Goal: Information Seeking & Learning: Learn about a topic

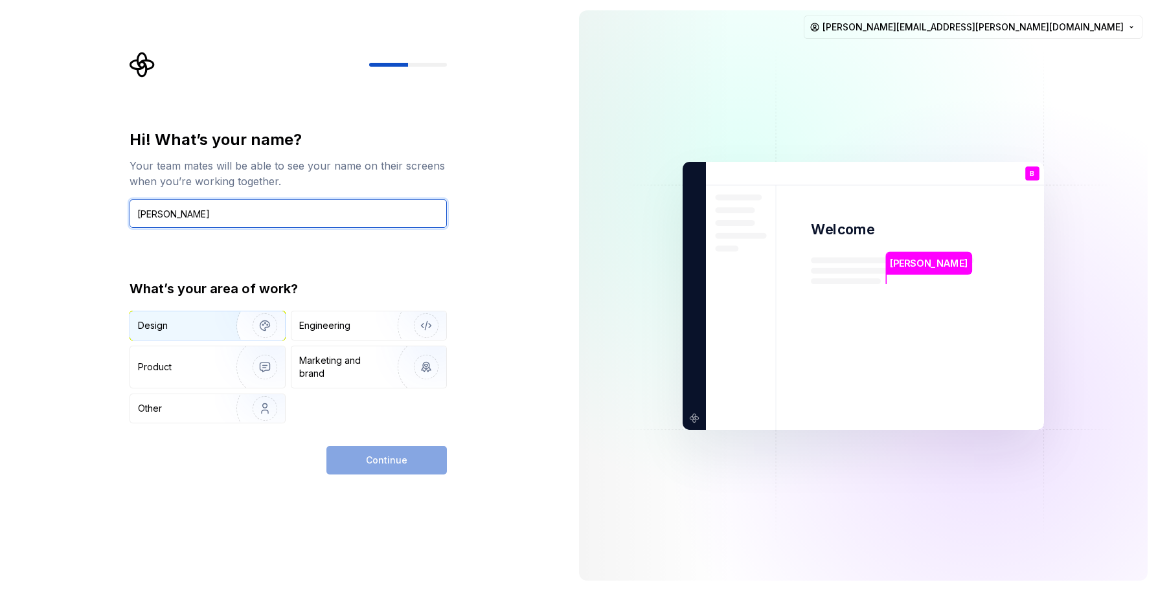
type input "Barbara"
click at [209, 330] on div "Design" at bounding box center [179, 325] width 82 height 13
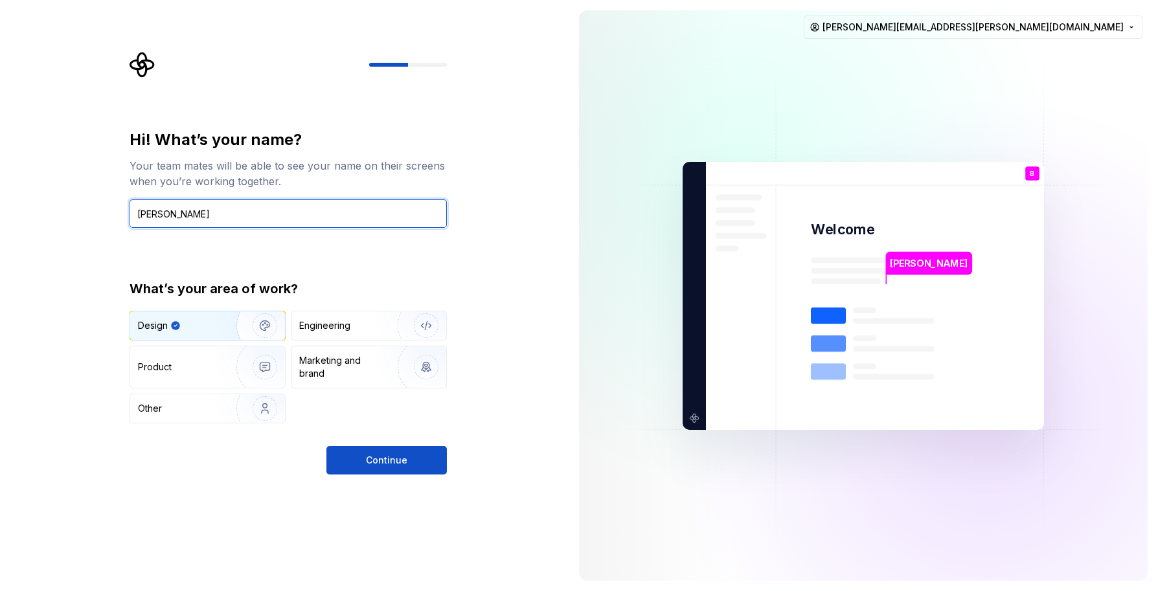
click at [224, 219] on input "Barbara" at bounding box center [287, 213] width 317 height 28
click at [370, 479] on div "Hi! What’s your name? Your team mates will be able to see your name on their sc…" at bounding box center [284, 295] width 568 height 591
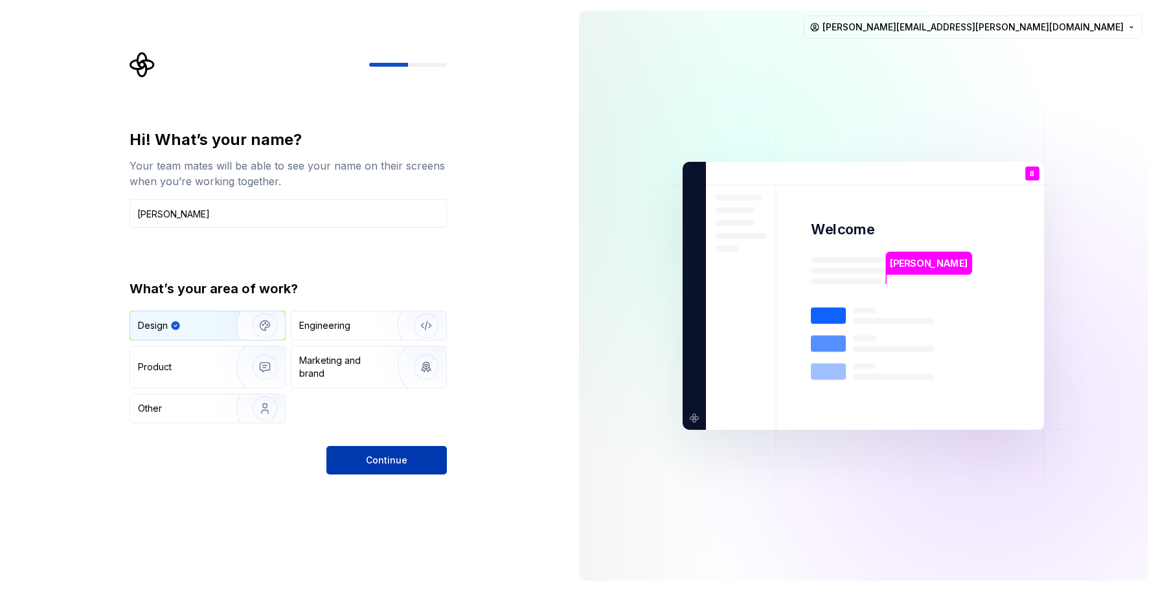
click at [372, 458] on span "Continue" at bounding box center [386, 460] width 41 height 13
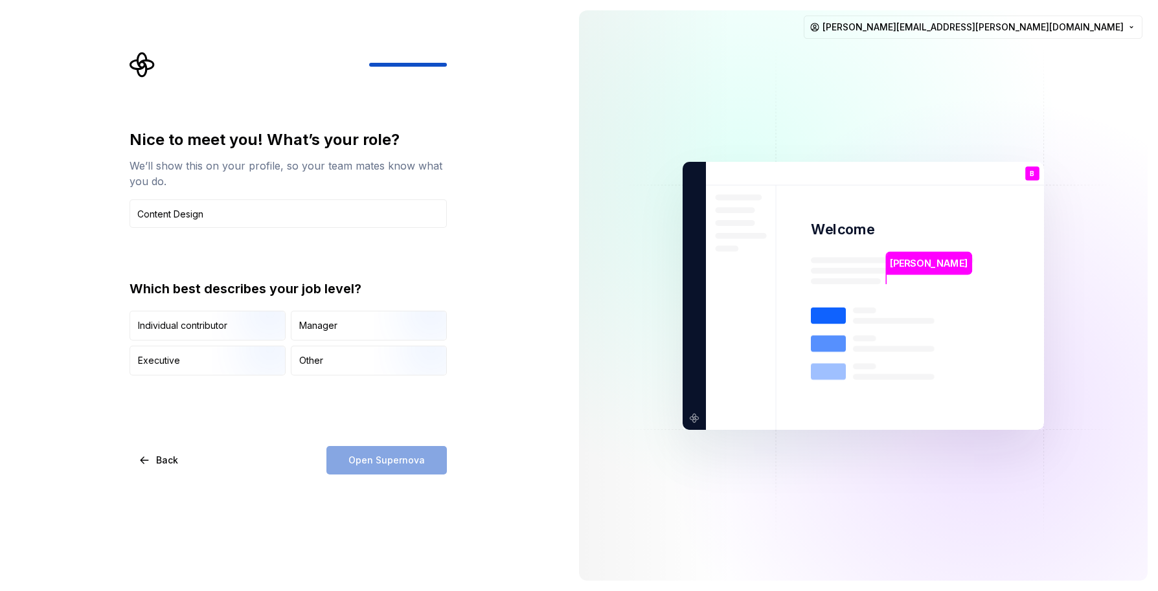
click at [300, 292] on div "Which best describes your job level?" at bounding box center [287, 289] width 317 height 18
click at [346, 289] on div "Which best describes your job level?" at bounding box center [287, 289] width 317 height 18
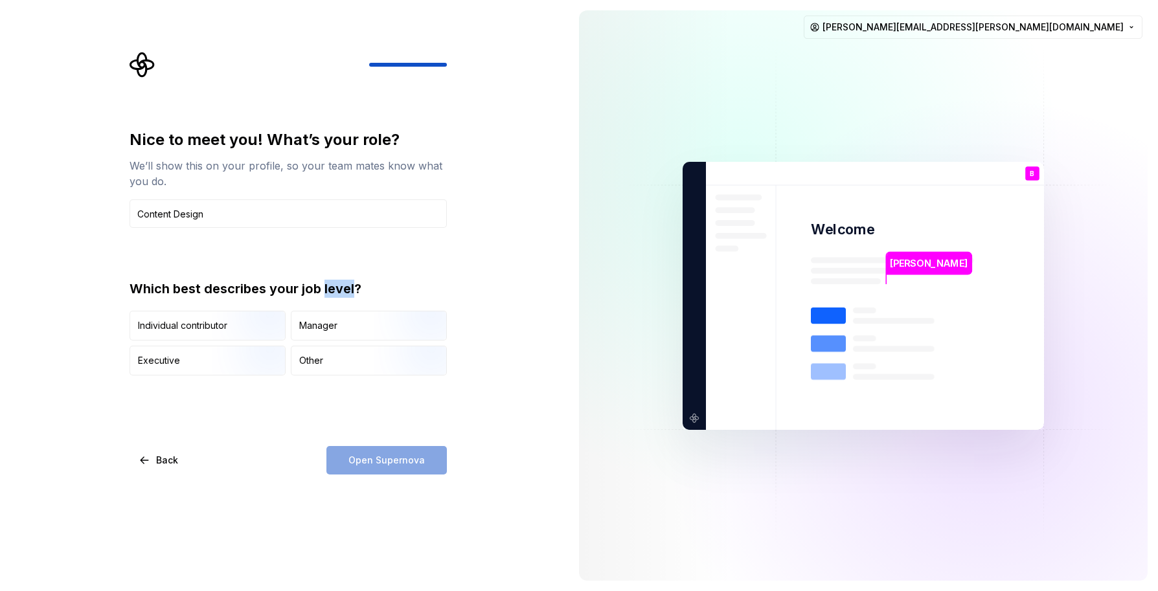
click at [346, 289] on div "Which best describes your job level?" at bounding box center [287, 289] width 317 height 18
click at [263, 316] on img "button" at bounding box center [253, 341] width 83 height 87
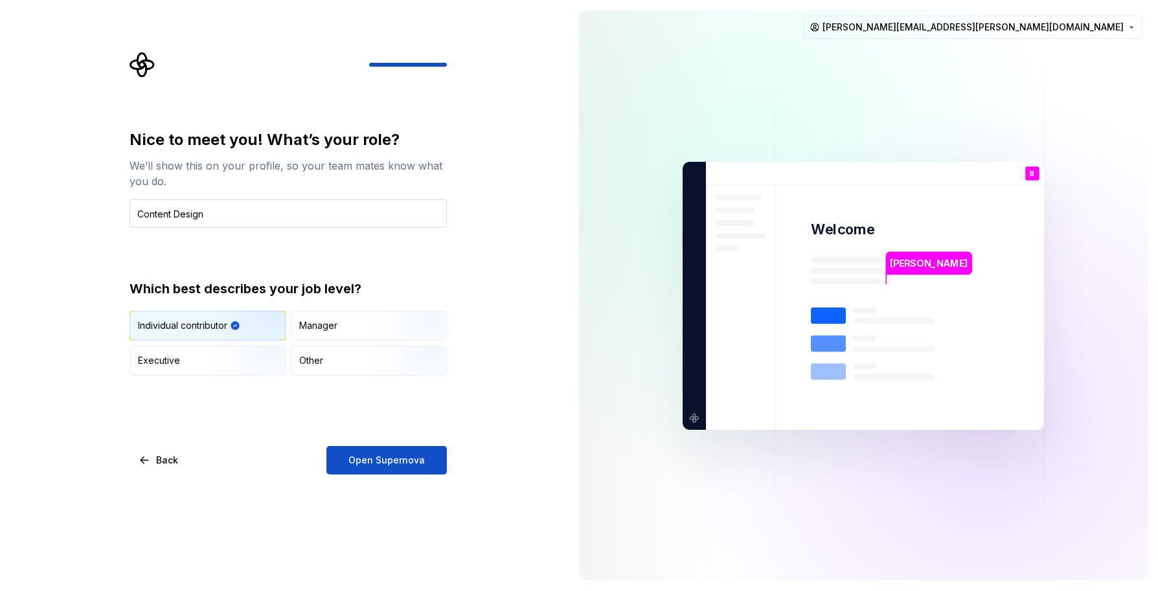
click at [223, 219] on input "Content Design" at bounding box center [287, 213] width 317 height 28
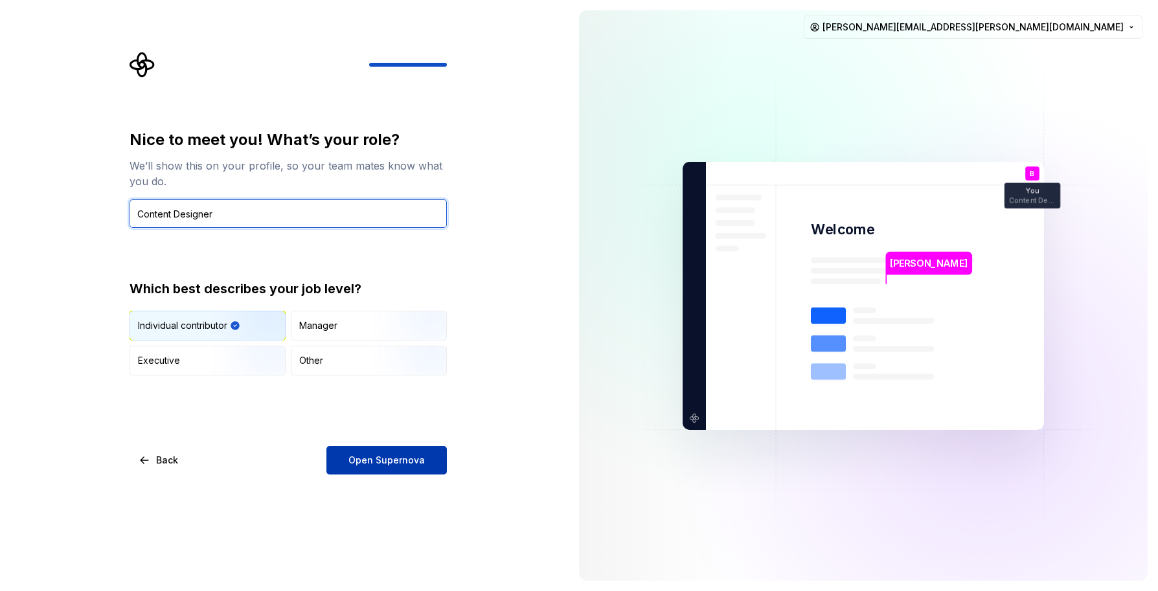
type input "Content Designer"
click at [392, 456] on span "Open Supernova" at bounding box center [386, 460] width 76 height 13
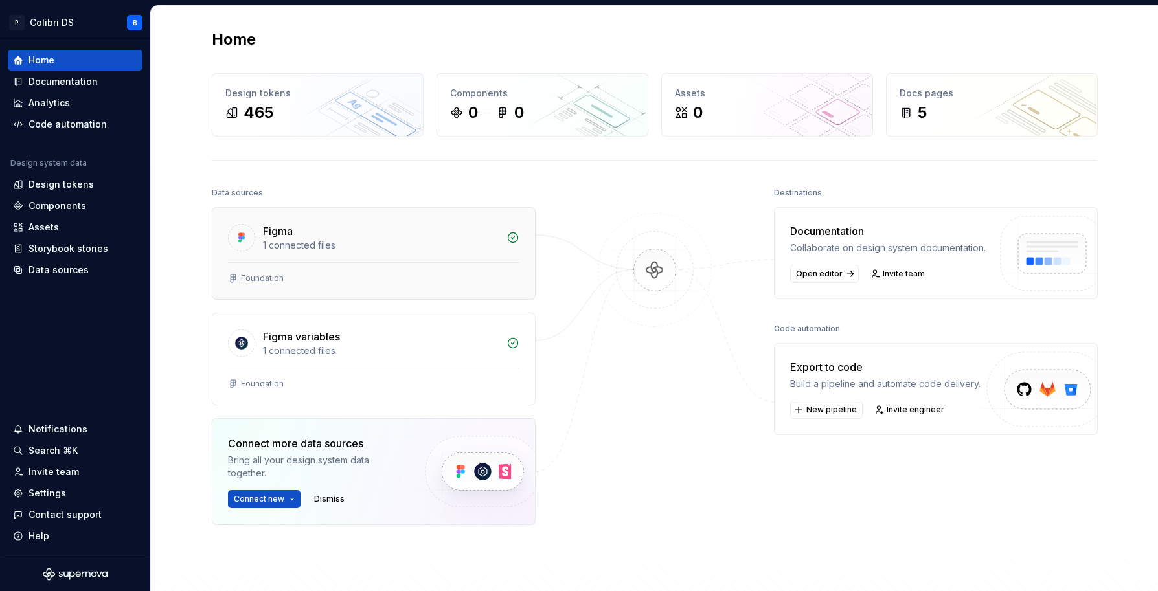
click at [297, 251] on div "1 connected files" at bounding box center [381, 245] width 236 height 13
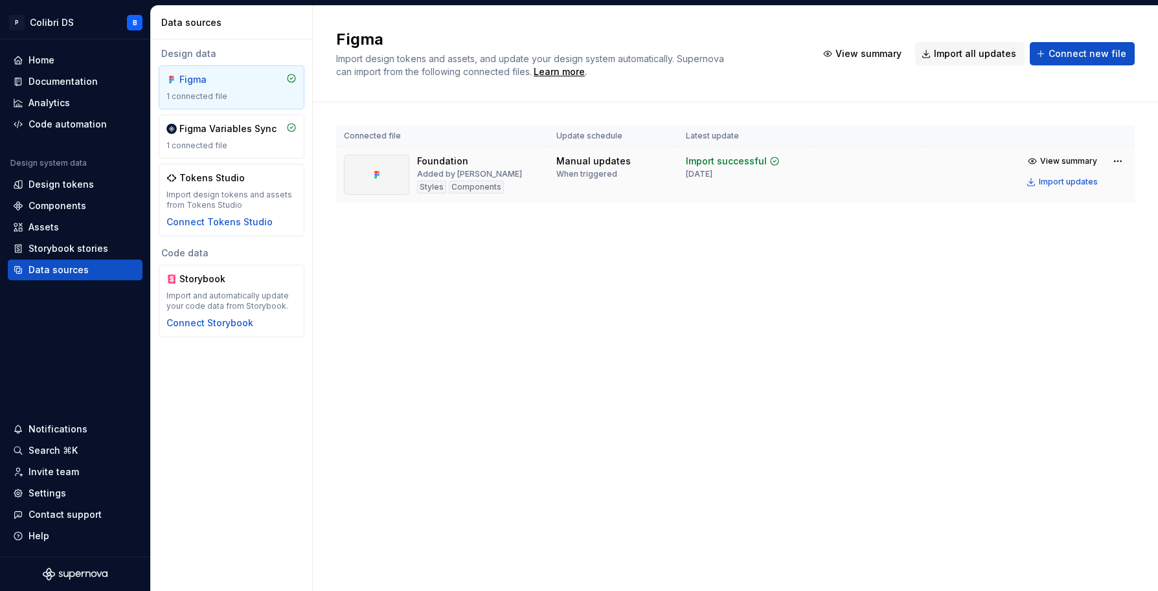
click at [397, 166] on div at bounding box center [376, 175] width 65 height 40
click at [434, 159] on div "Foundation" at bounding box center [442, 161] width 51 height 13
click at [463, 159] on div "Foundation" at bounding box center [442, 161] width 51 height 13
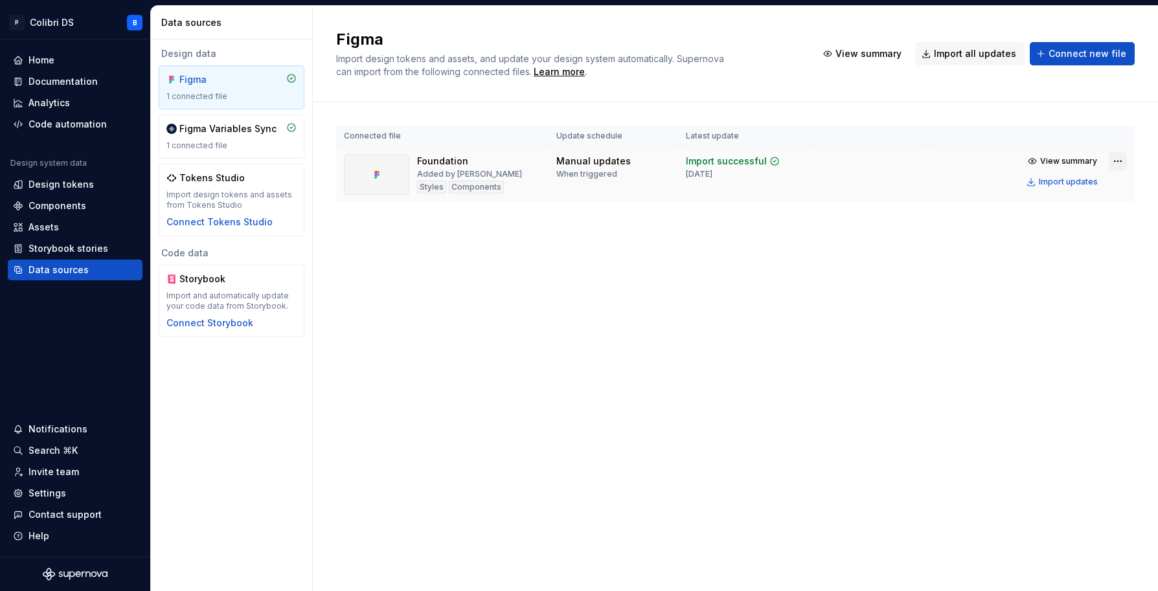
click at [1112, 155] on html "P Colibri DS B Home Documentation Analytics Code automation Design system data …" at bounding box center [579, 295] width 1158 height 591
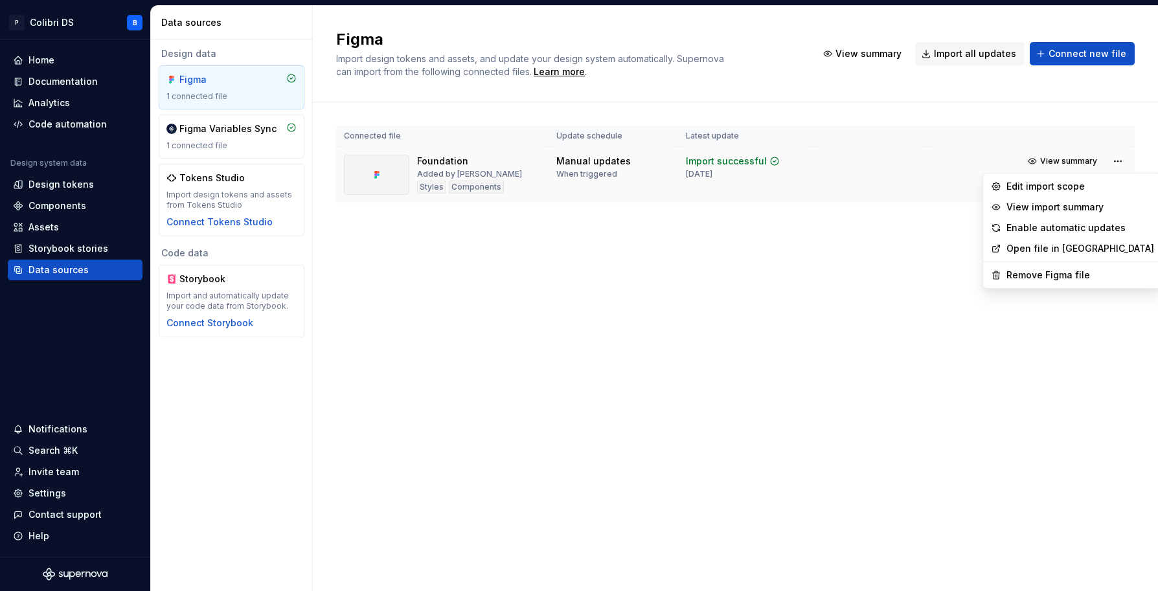
click at [750, 163] on html "P Colibri DS B Home Documentation Analytics Code automation Design system data …" at bounding box center [579, 295] width 1158 height 591
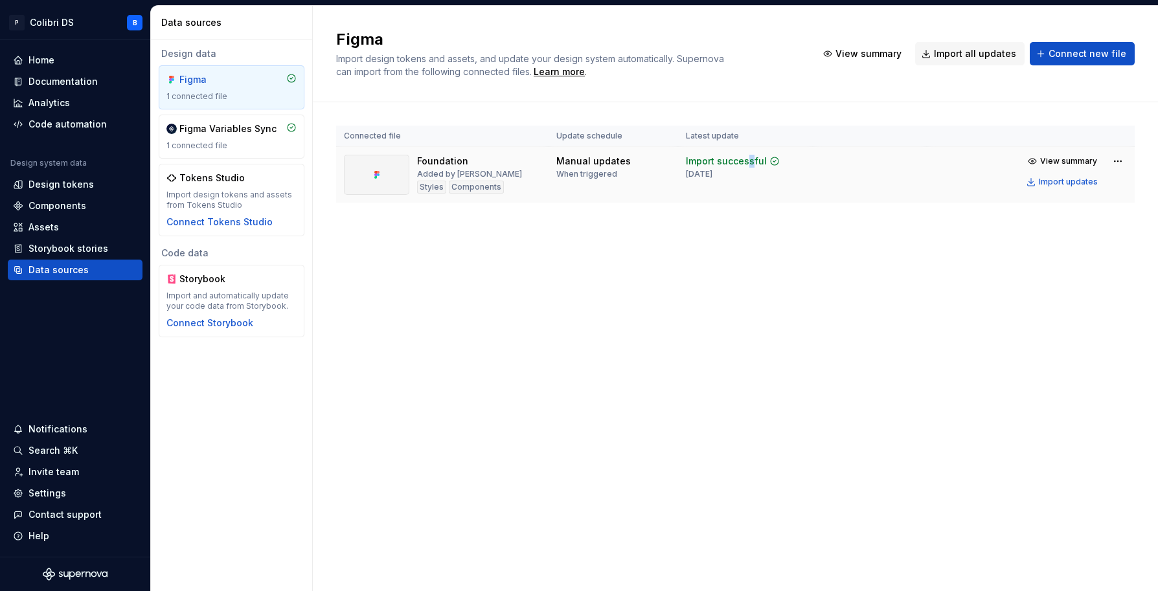
click at [745, 161] on div "Import successful" at bounding box center [726, 161] width 81 height 13
click at [776, 161] on icon at bounding box center [774, 161] width 10 height 10
click at [605, 164] on div "Manual updates" at bounding box center [593, 161] width 74 height 13
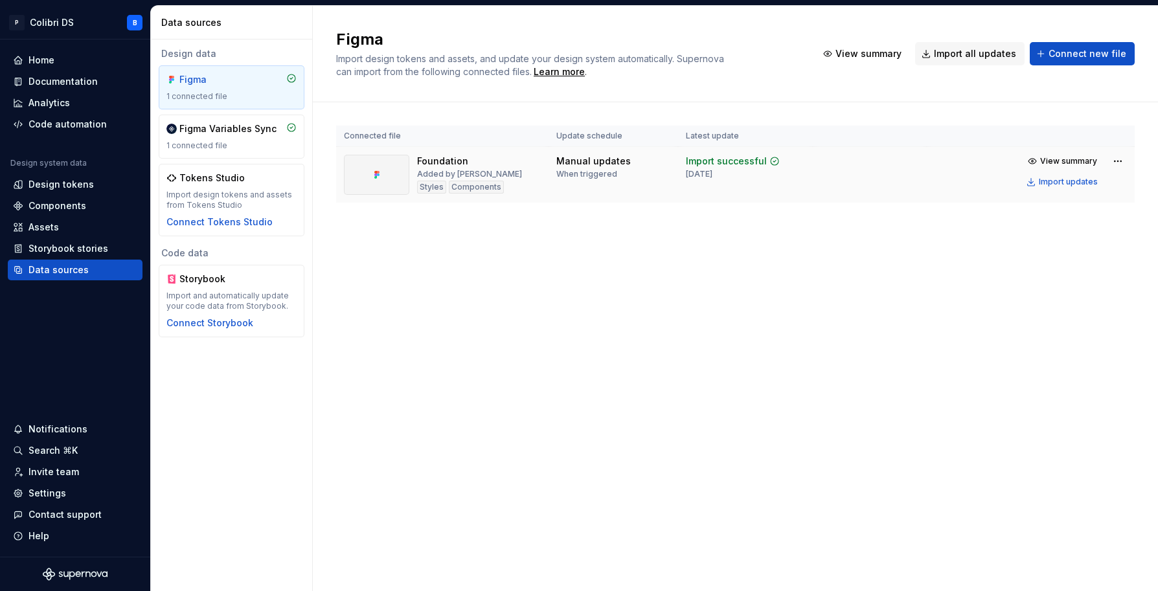
click at [605, 164] on div "Manual updates" at bounding box center [593, 161] width 74 height 13
click at [625, 164] on div "Manual updates" at bounding box center [593, 161] width 74 height 13
click at [60, 61] on div "Home" at bounding box center [75, 60] width 124 height 13
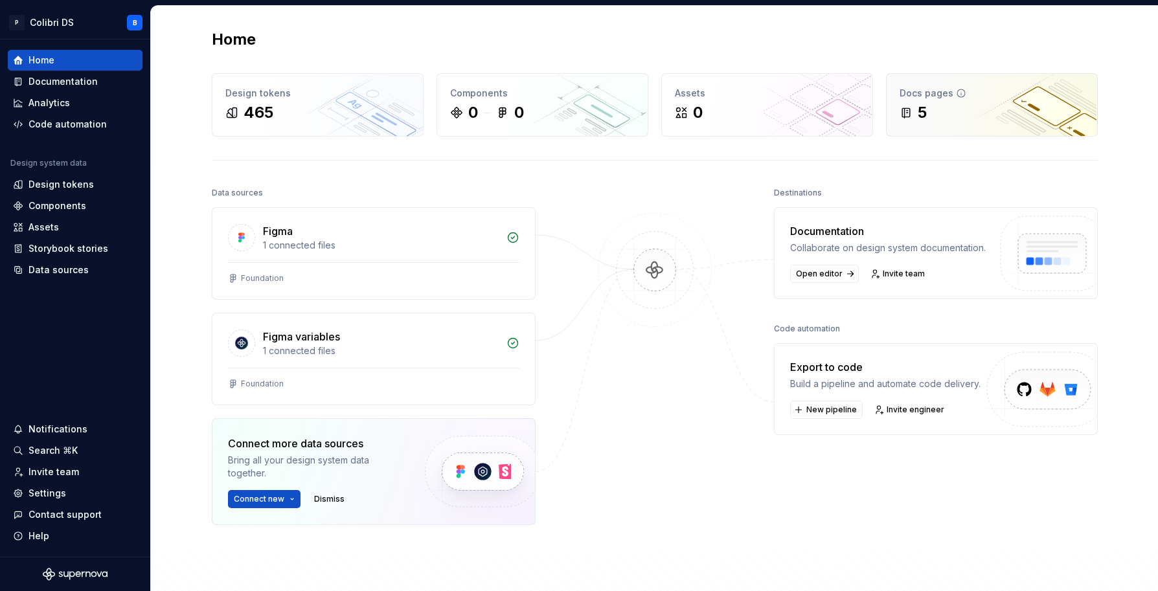
click at [962, 114] on div "5" at bounding box center [991, 112] width 185 height 21
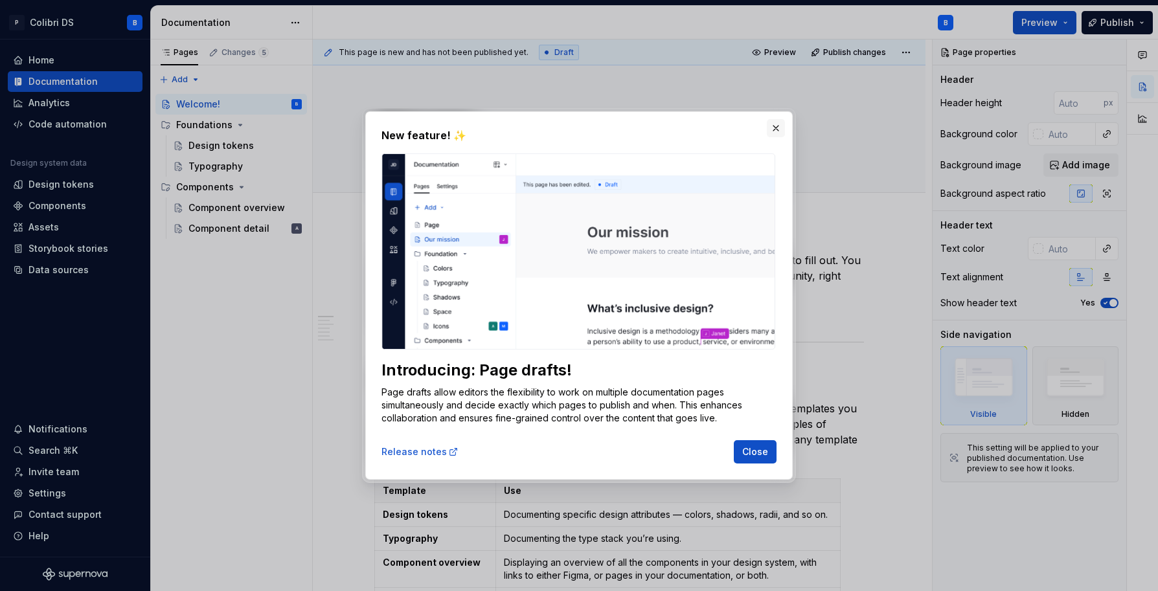
click at [775, 131] on button "button" at bounding box center [776, 128] width 18 height 18
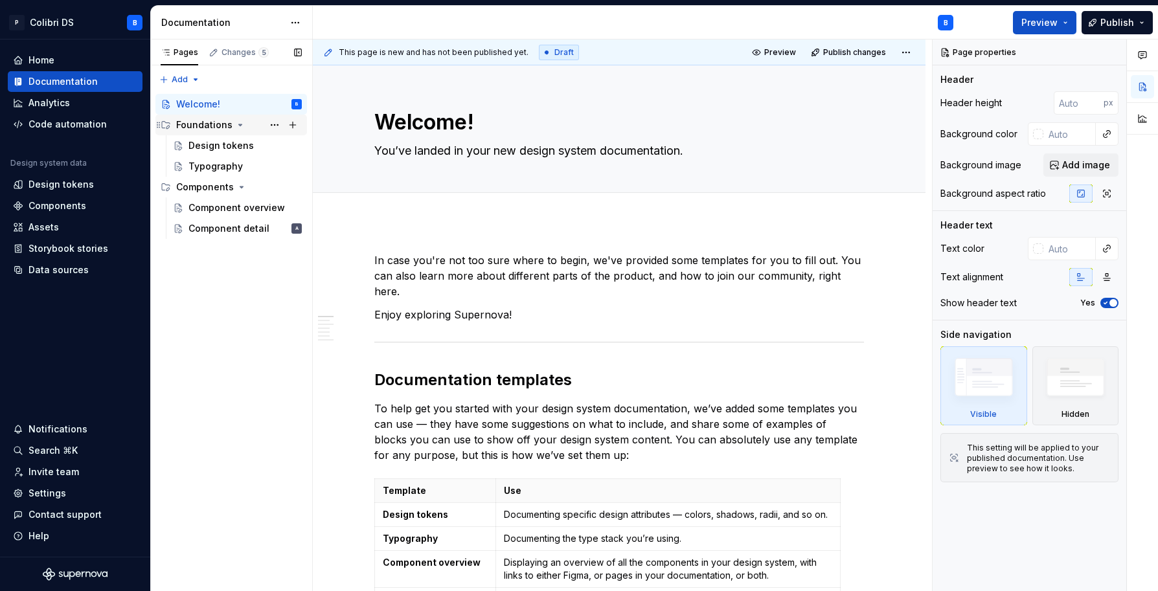
click at [235, 126] on icon "Page tree" at bounding box center [240, 125] width 10 height 10
click at [232, 190] on div "Components" at bounding box center [239, 187] width 126 height 18
click at [219, 146] on div "Design tokens" at bounding box center [220, 145] width 65 height 13
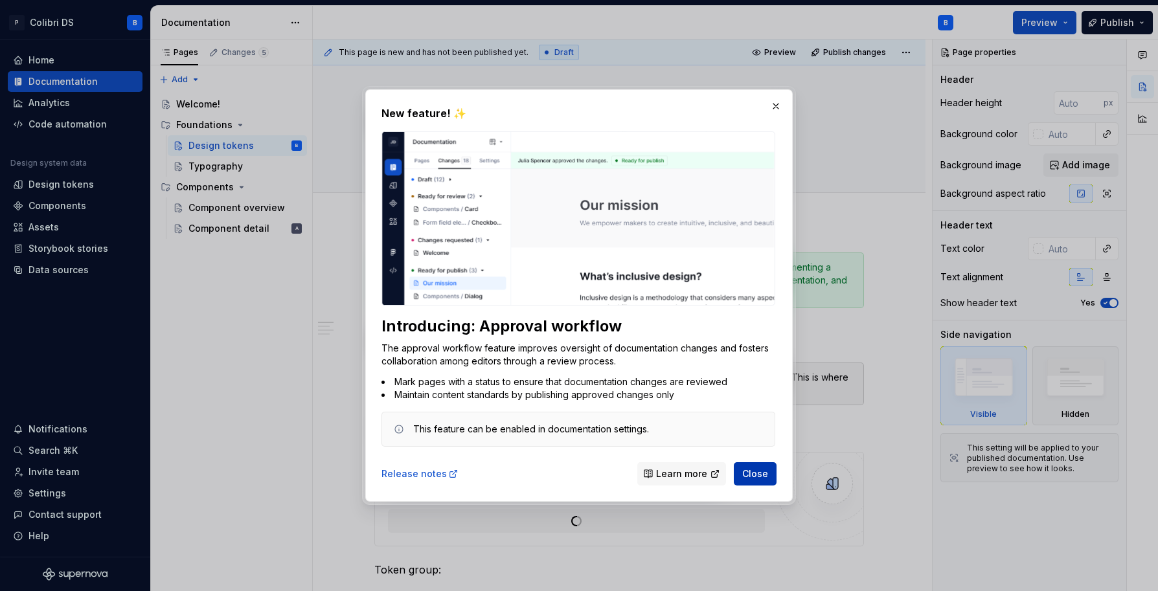
click at [758, 469] on span "Close" at bounding box center [755, 473] width 26 height 13
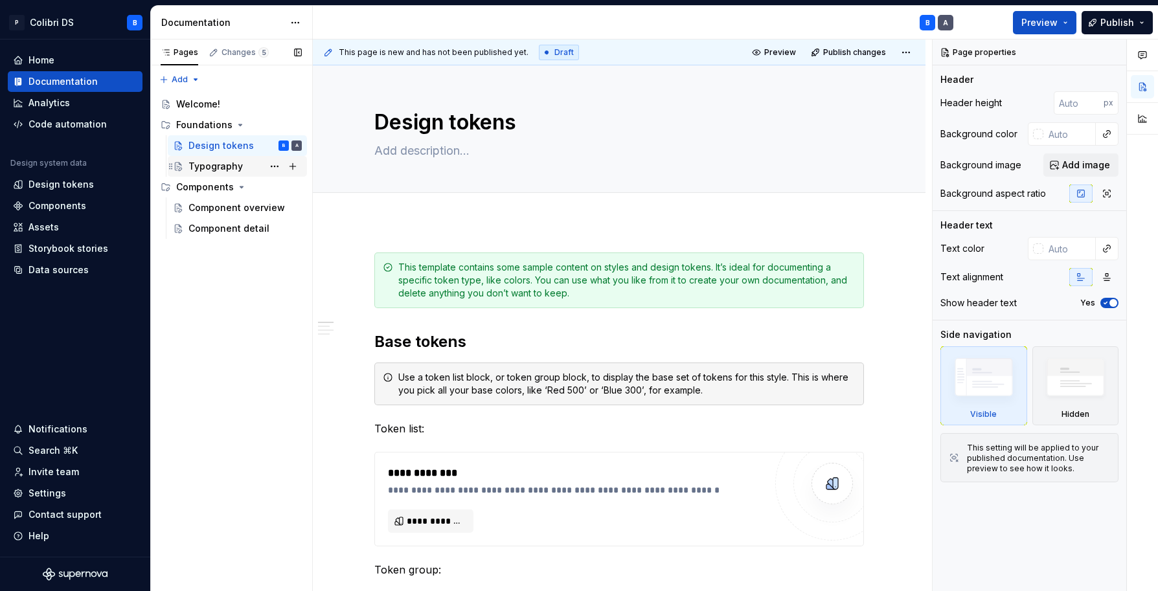
click at [219, 160] on div "Typography" at bounding box center [215, 166] width 54 height 13
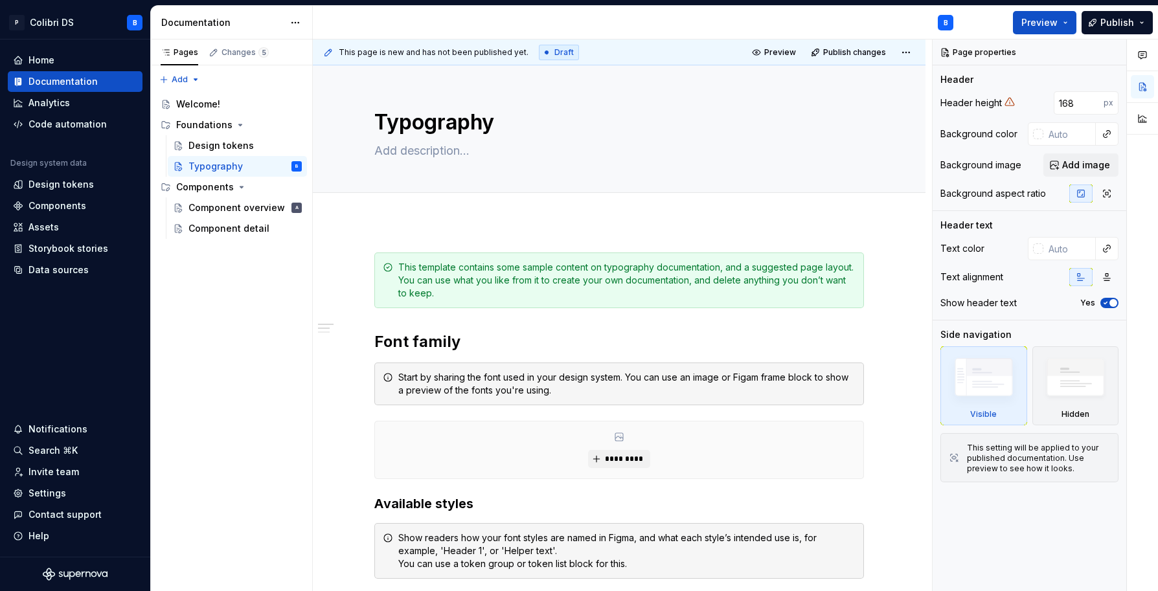
type textarea "*"
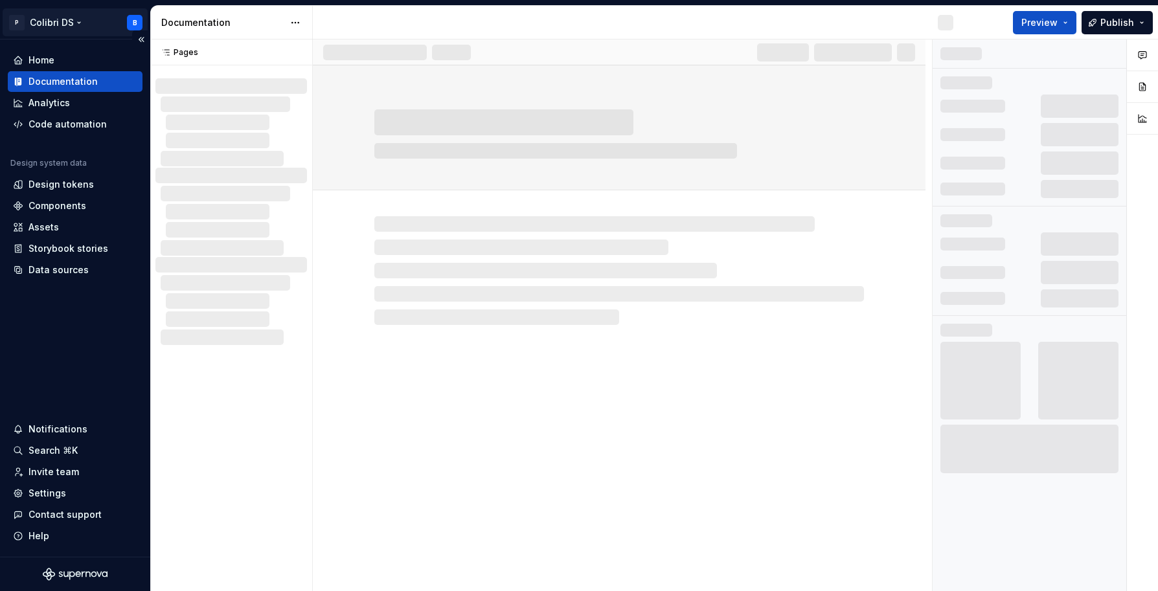
click at [62, 20] on html "P Colibri DS B Home Documentation Analytics Code automation Design system data …" at bounding box center [579, 295] width 1158 height 591
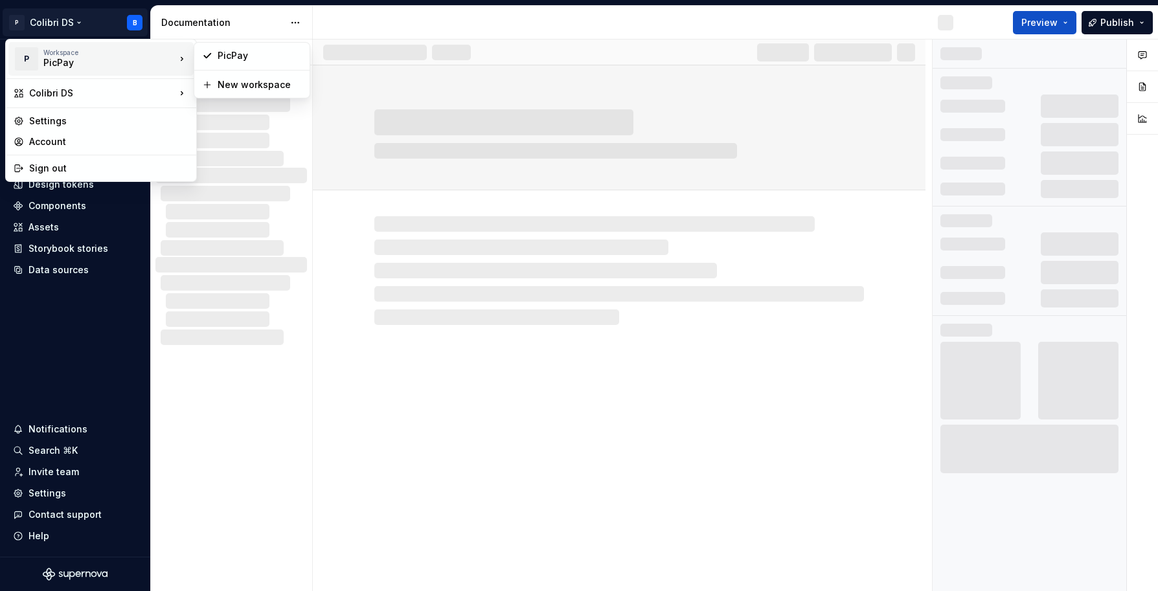
click at [63, 59] on div "PicPay" at bounding box center [98, 62] width 110 height 13
click at [234, 60] on div "PicPay" at bounding box center [260, 55] width 84 height 13
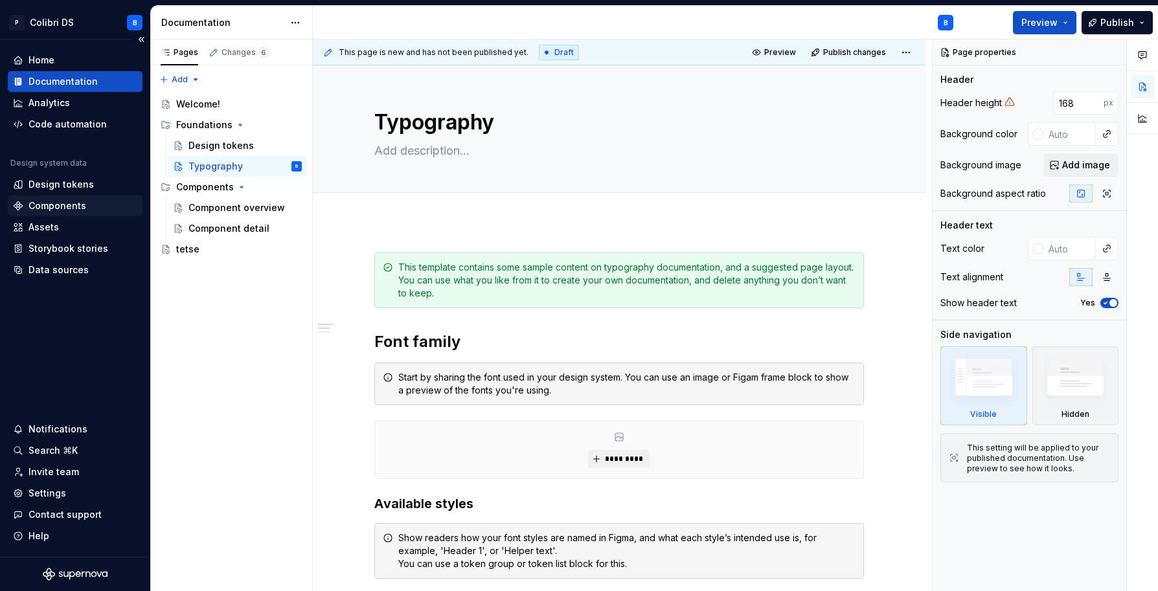
click at [71, 203] on div "Components" at bounding box center [57, 205] width 58 height 13
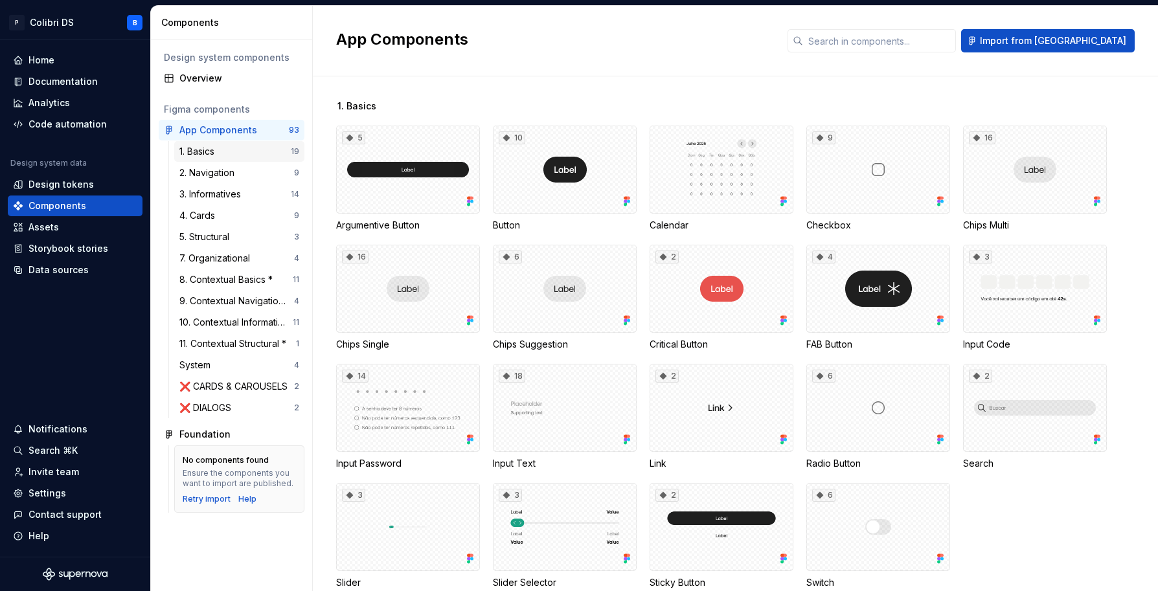
click at [228, 155] on div "1. Basics" at bounding box center [234, 151] width 111 height 13
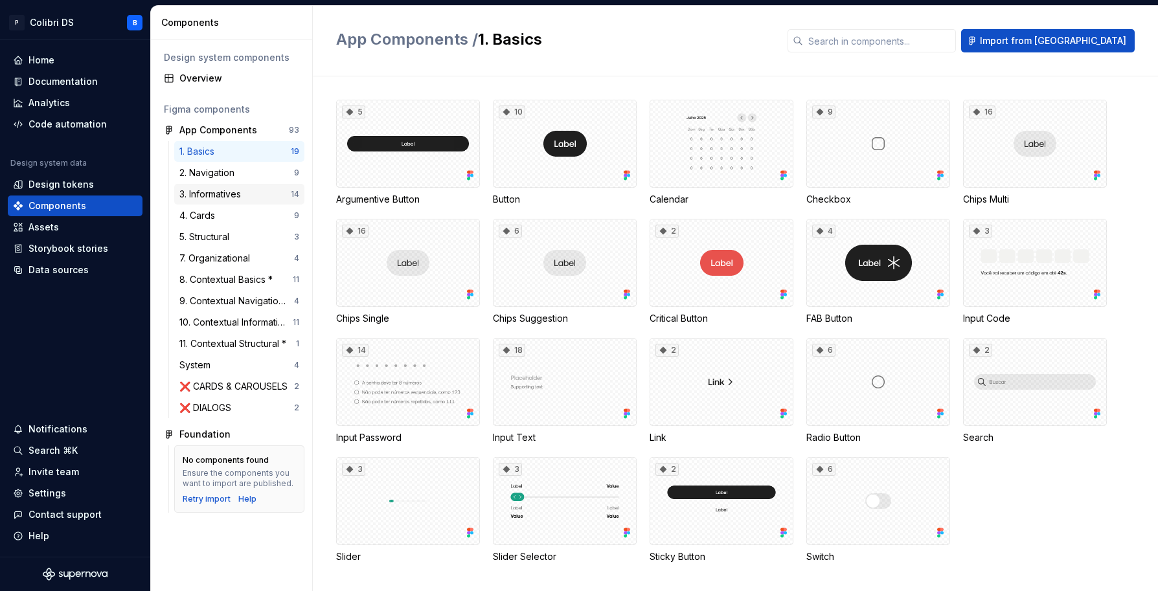
click at [236, 199] on div "3. Informatives" at bounding box center [212, 194] width 67 height 13
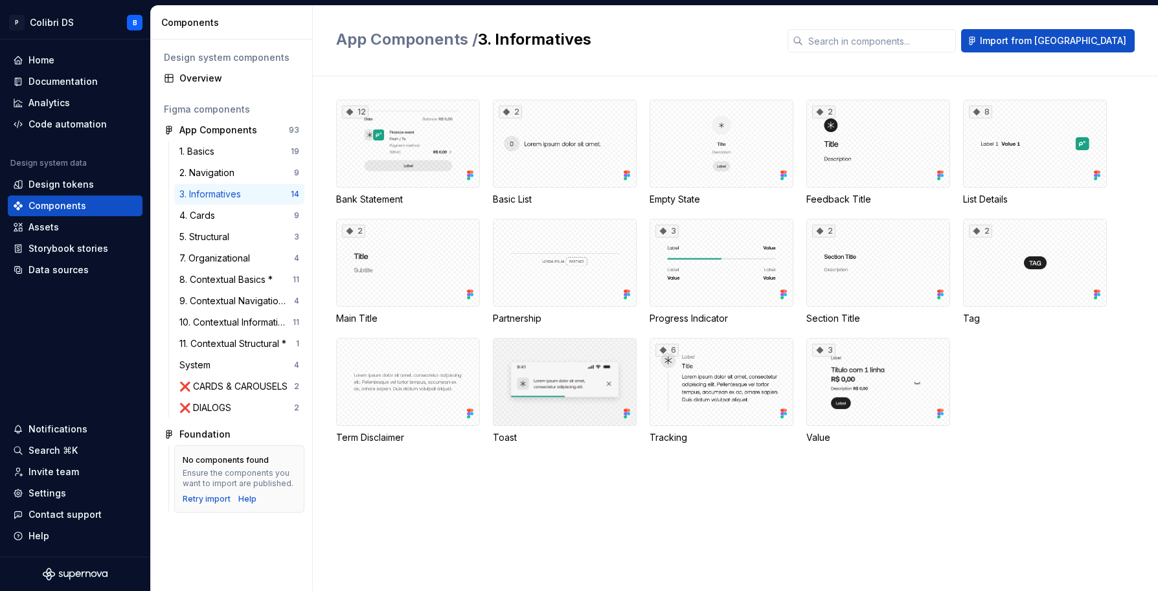
click at [529, 385] on div at bounding box center [565, 382] width 144 height 88
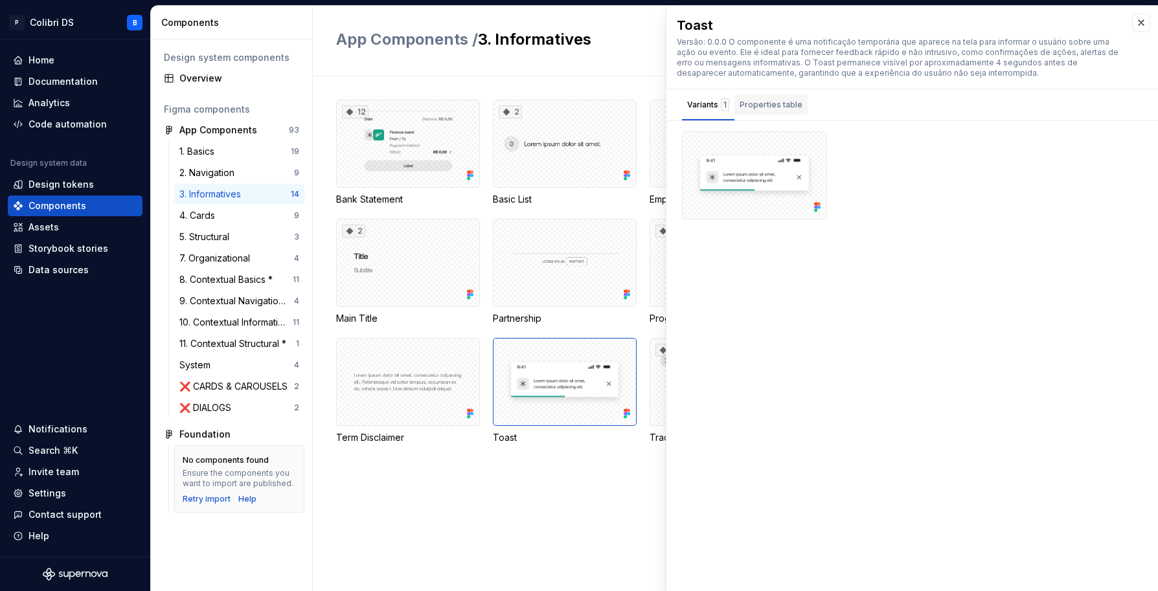
click at [783, 101] on div "Properties table" at bounding box center [770, 104] width 63 height 13
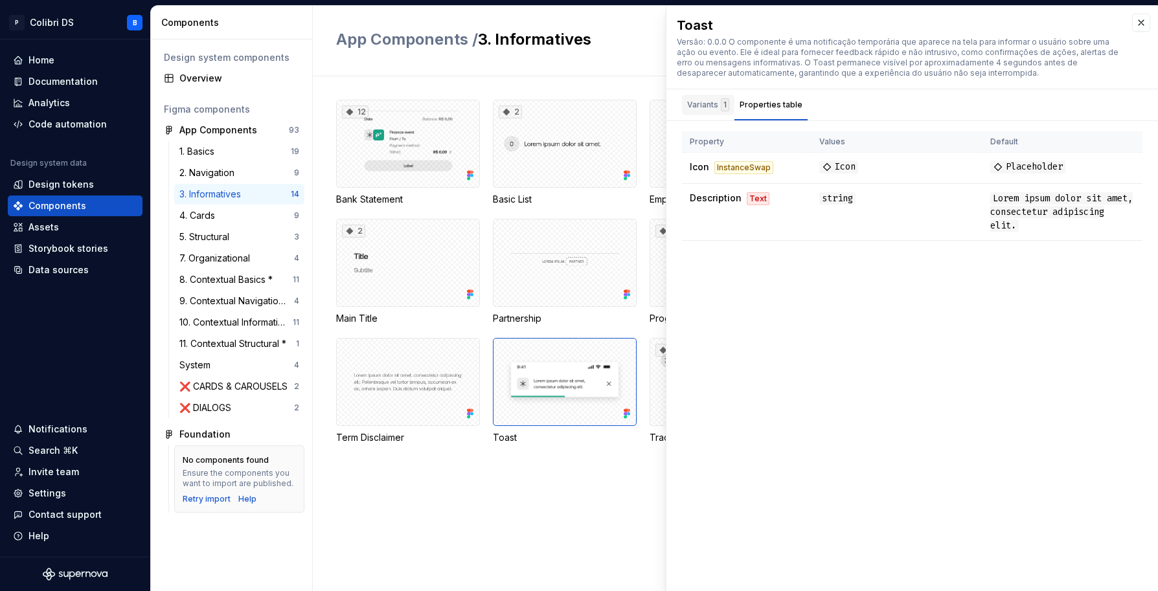
click at [692, 106] on div "Variants 1" at bounding box center [708, 104] width 42 height 13
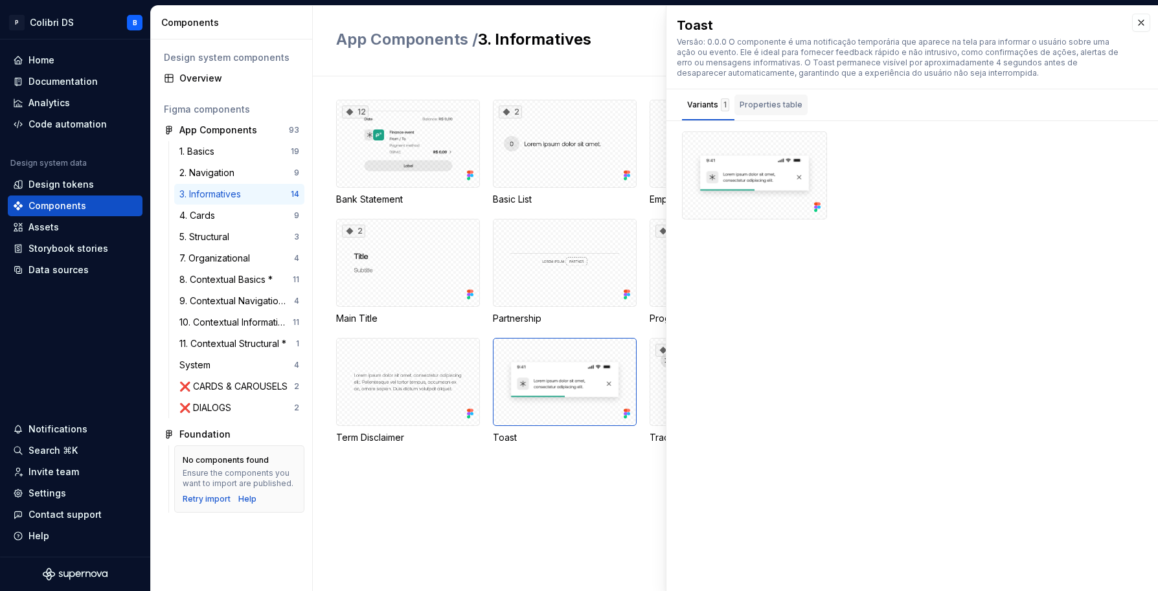
click at [756, 96] on div "Properties table" at bounding box center [770, 105] width 73 height 21
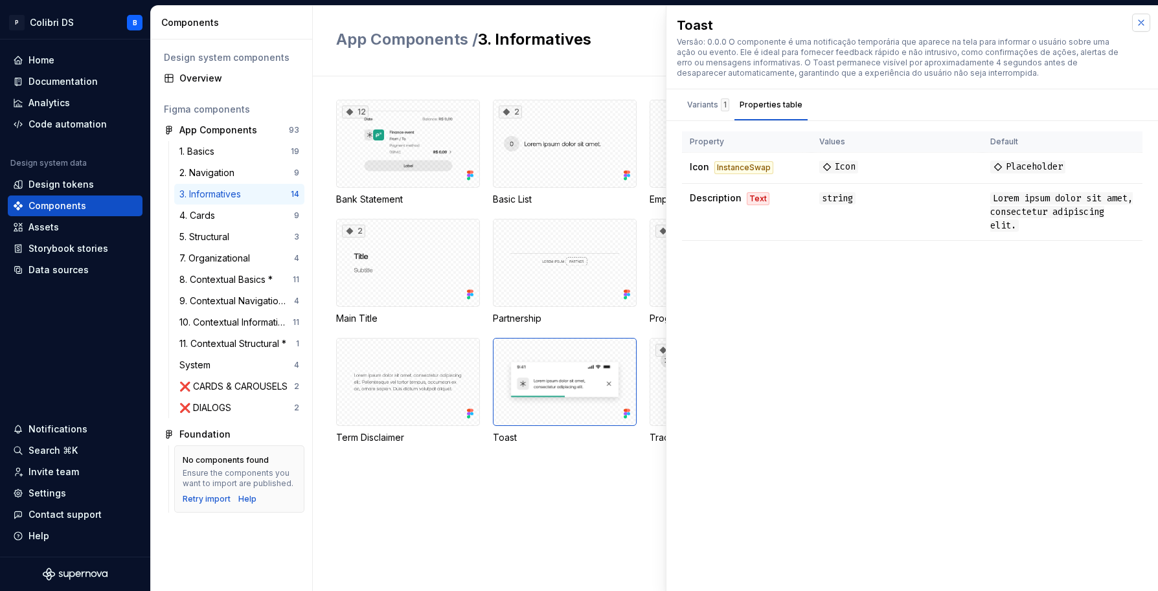
click at [1134, 25] on button "button" at bounding box center [1141, 23] width 18 height 18
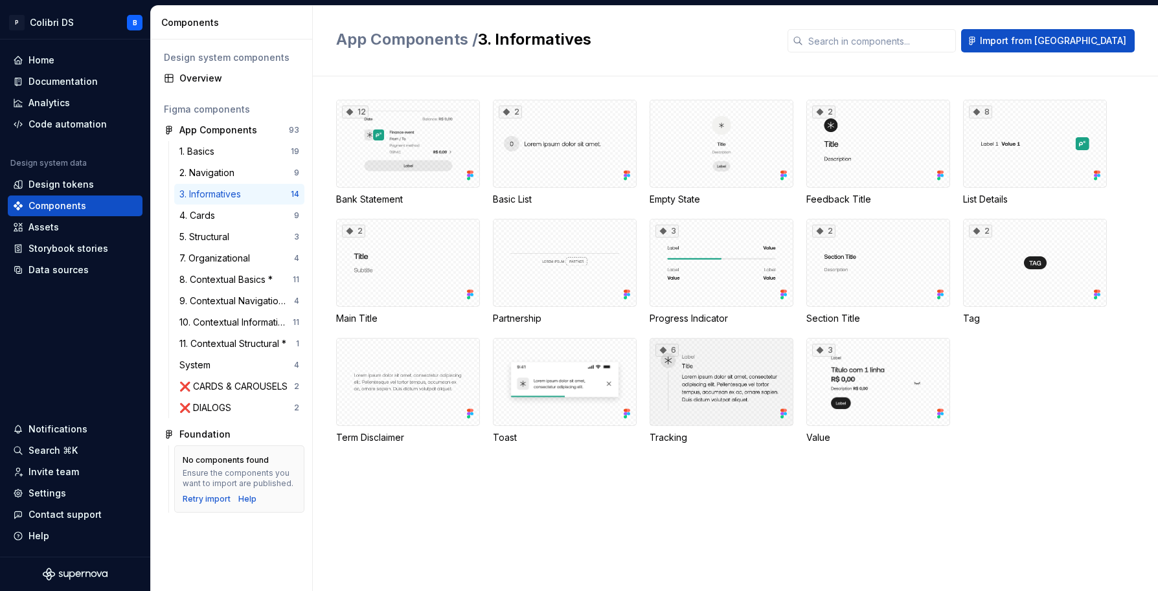
click at [697, 384] on div "6" at bounding box center [721, 382] width 144 height 88
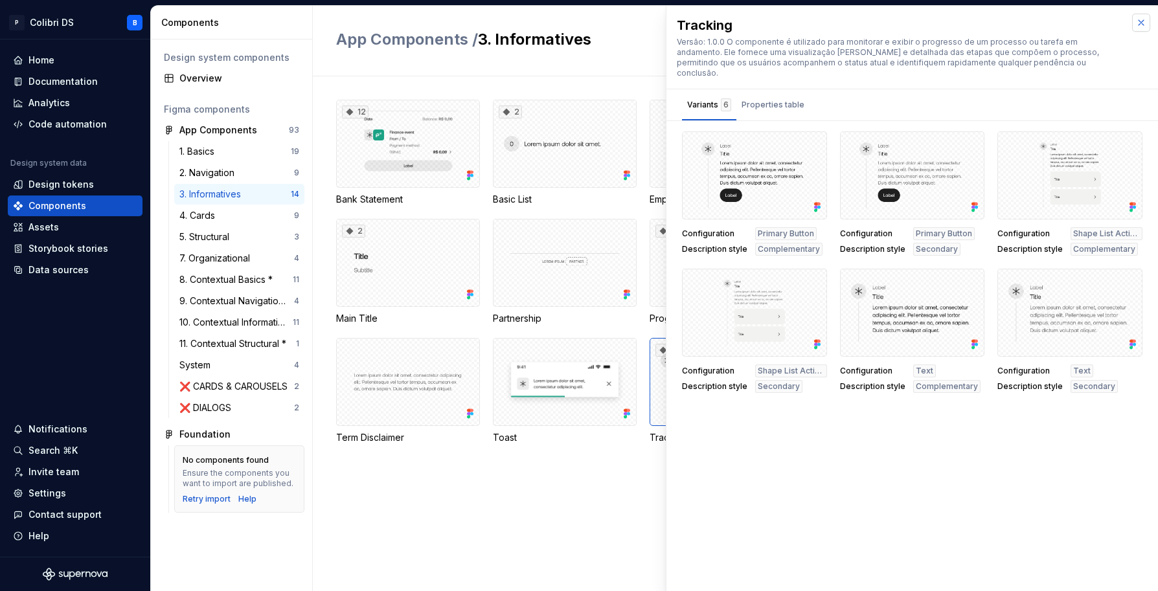
click at [1147, 23] on button "button" at bounding box center [1141, 23] width 18 height 18
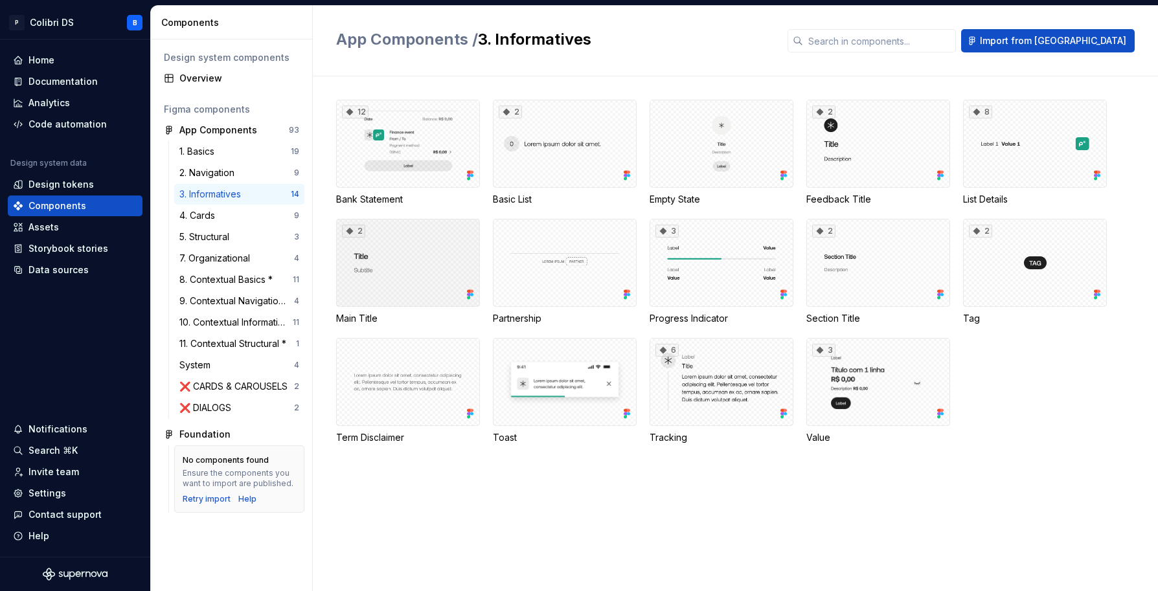
click at [404, 283] on div "2" at bounding box center [408, 263] width 144 height 88
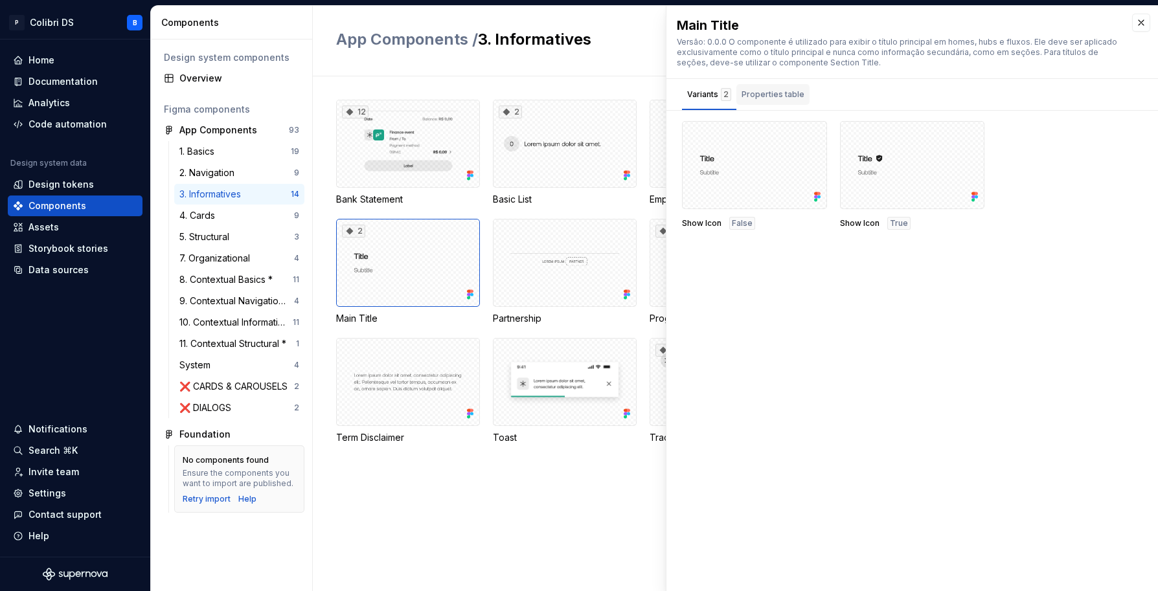
click at [761, 96] on div "Properties table" at bounding box center [772, 94] width 63 height 13
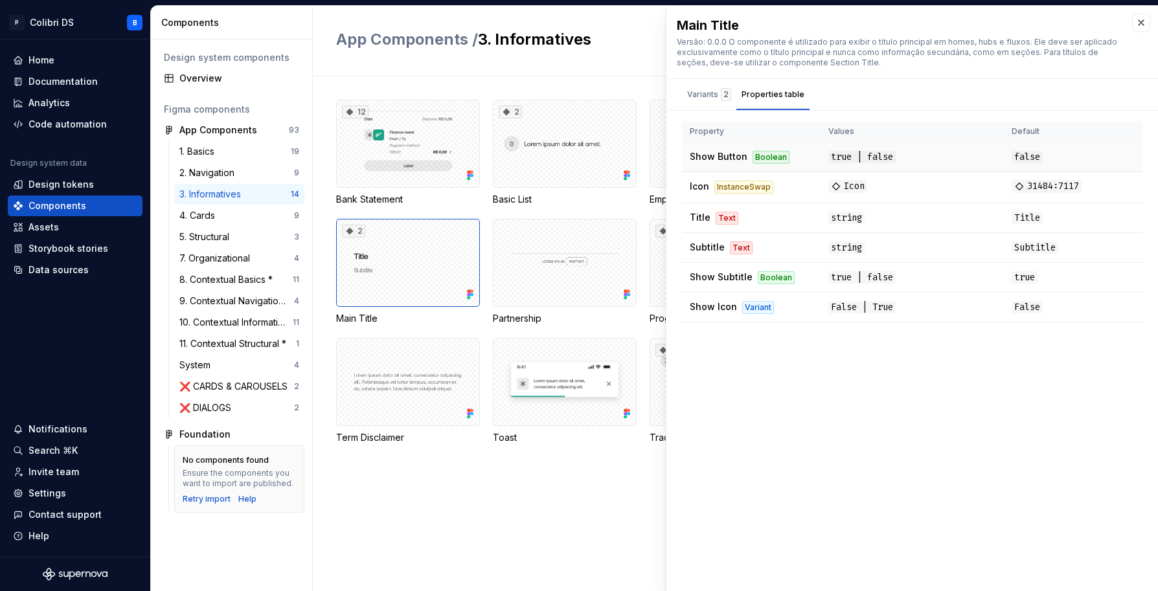
click at [738, 165] on td "Show Button Boolean" at bounding box center [751, 157] width 139 height 30
click at [1145, 14] on button "button" at bounding box center [1141, 23] width 18 height 18
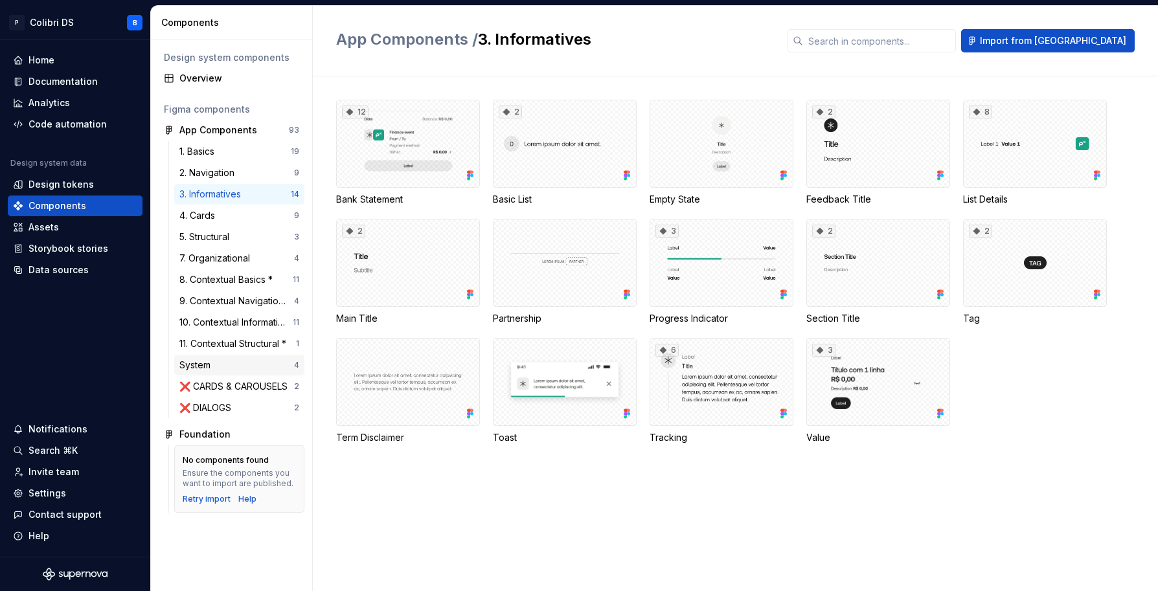
click at [219, 361] on div "System" at bounding box center [236, 365] width 115 height 13
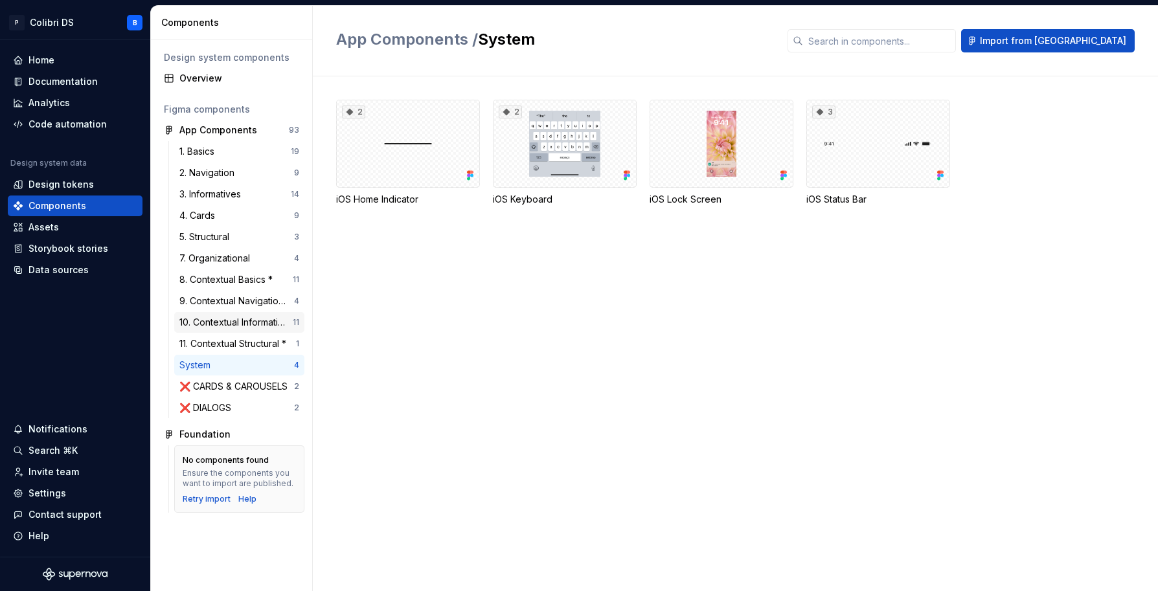
click at [232, 326] on div "10. Contextual Informatives *" at bounding box center [235, 322] width 113 height 13
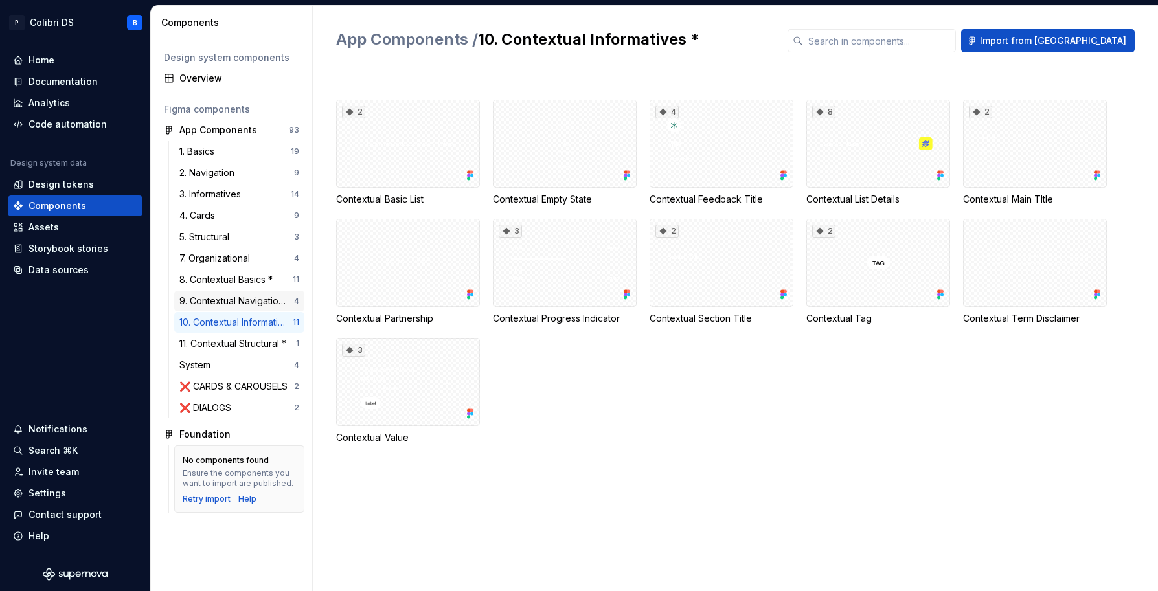
click at [228, 302] on div "9. Contextual Navigation *" at bounding box center [236, 301] width 115 height 13
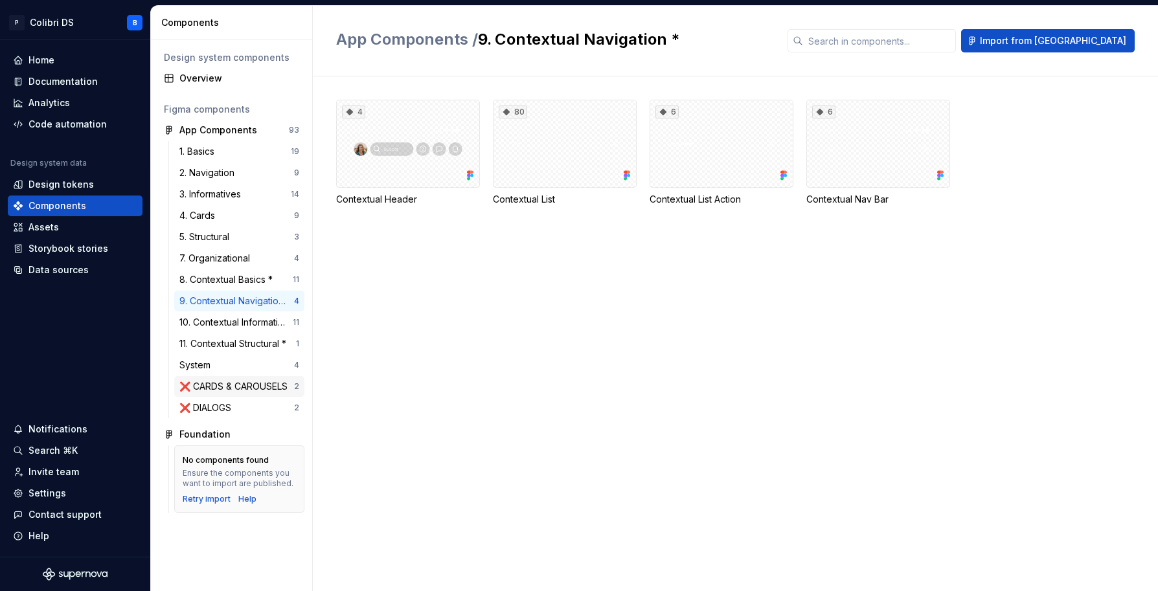
click at [227, 386] on div "❌ CARDS & CAROUSELS" at bounding box center [235, 386] width 113 height 13
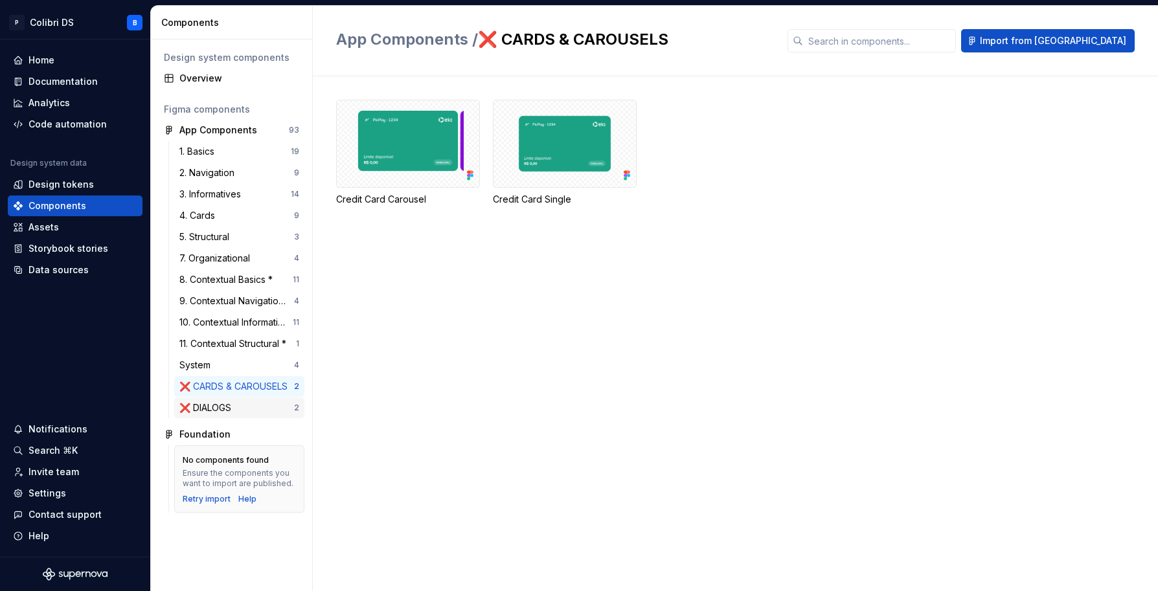
click at [221, 404] on div "❌ DIALOGS" at bounding box center [207, 407] width 57 height 13
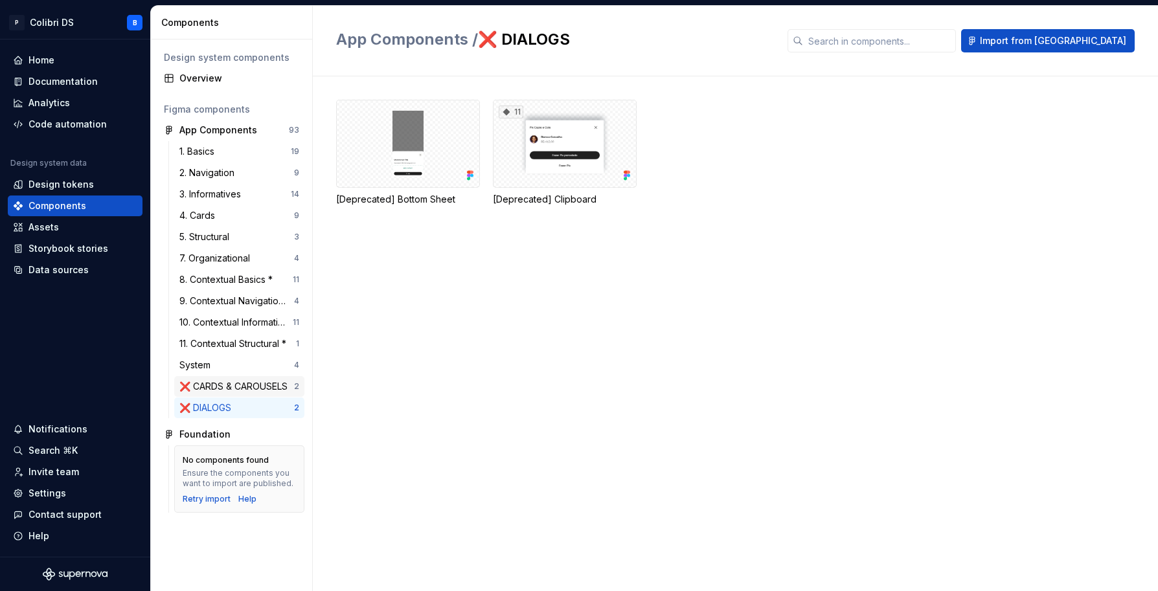
click at [218, 380] on div "❌ CARDS & CAROUSELS" at bounding box center [235, 386] width 113 height 13
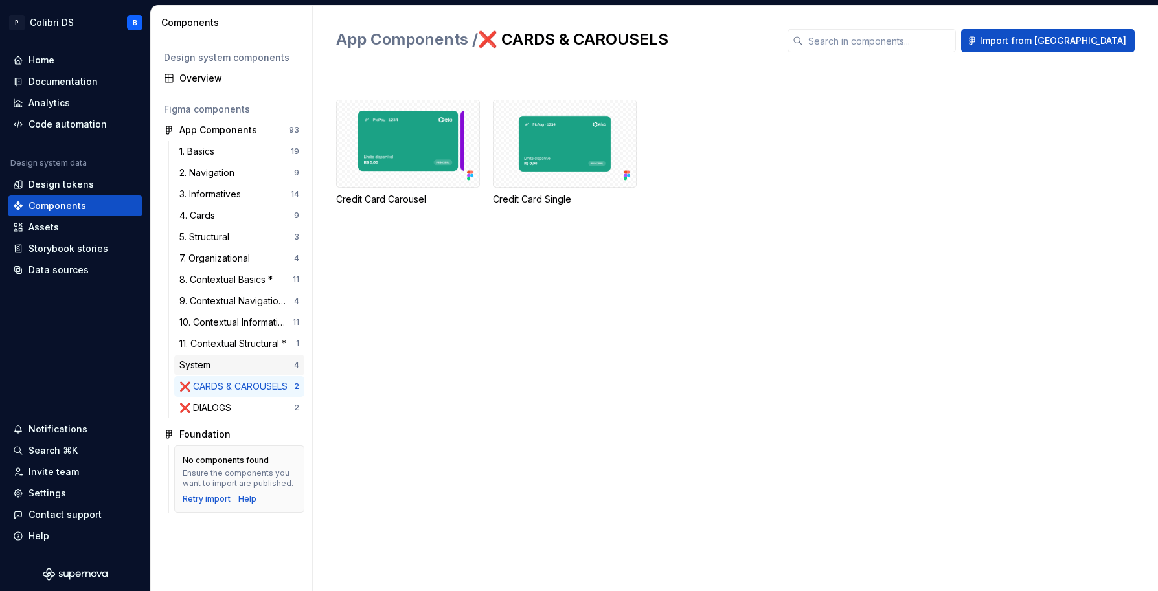
click at [219, 363] on div "System" at bounding box center [236, 365] width 115 height 13
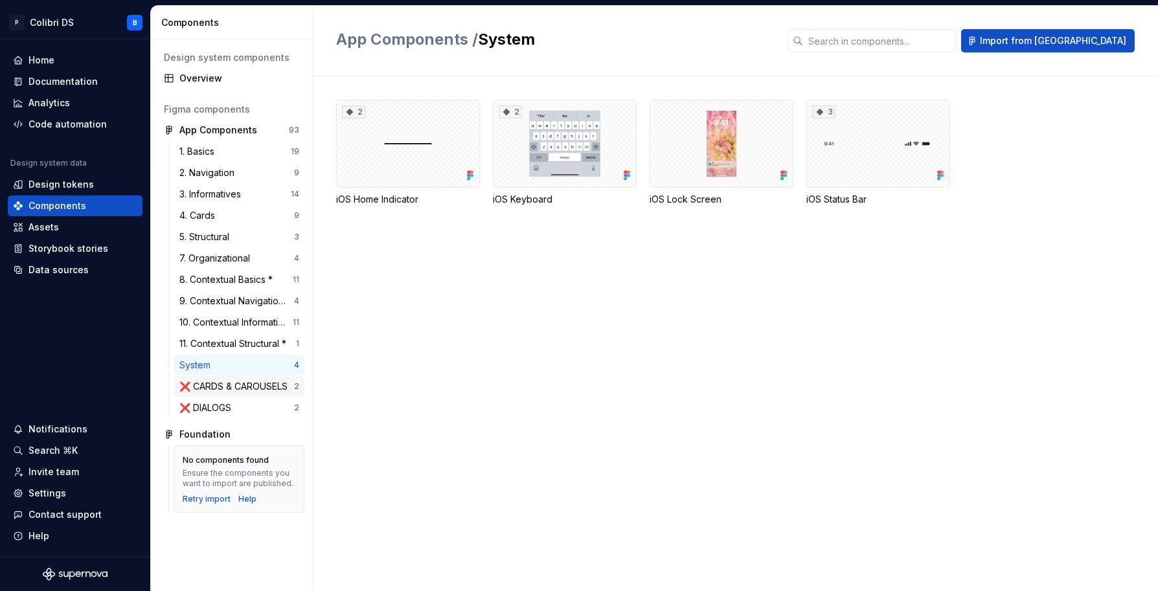
click at [248, 385] on div "❌ CARDS & CAROUSELS" at bounding box center [235, 386] width 113 height 13
click at [247, 399] on div "❌ DIALOGS 2" at bounding box center [239, 408] width 130 height 21
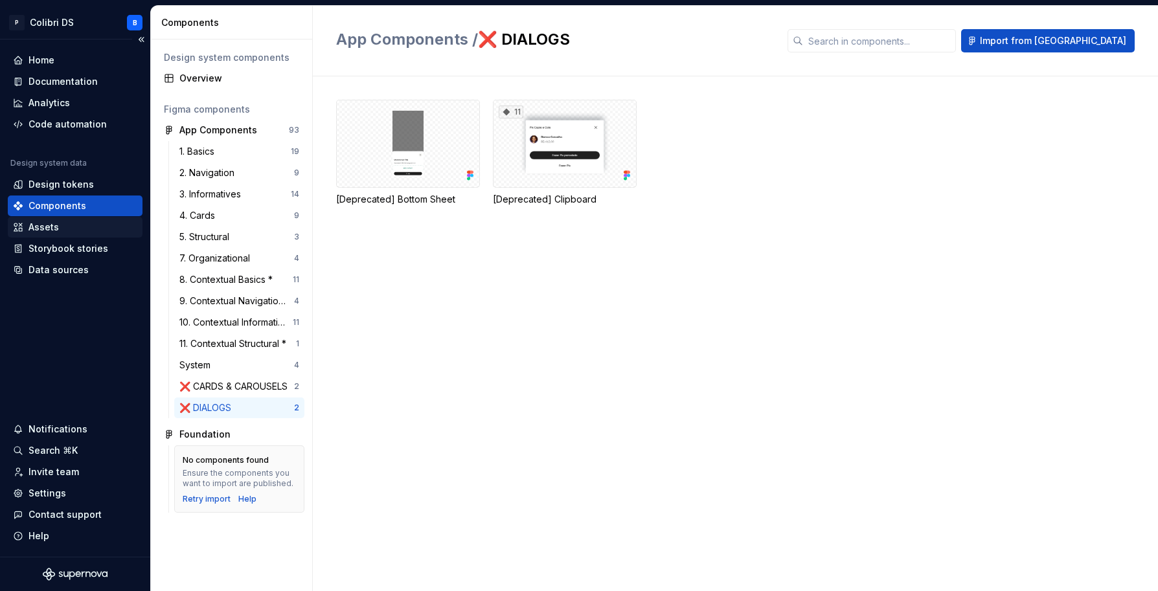
click at [46, 229] on div "Assets" at bounding box center [43, 227] width 30 height 13
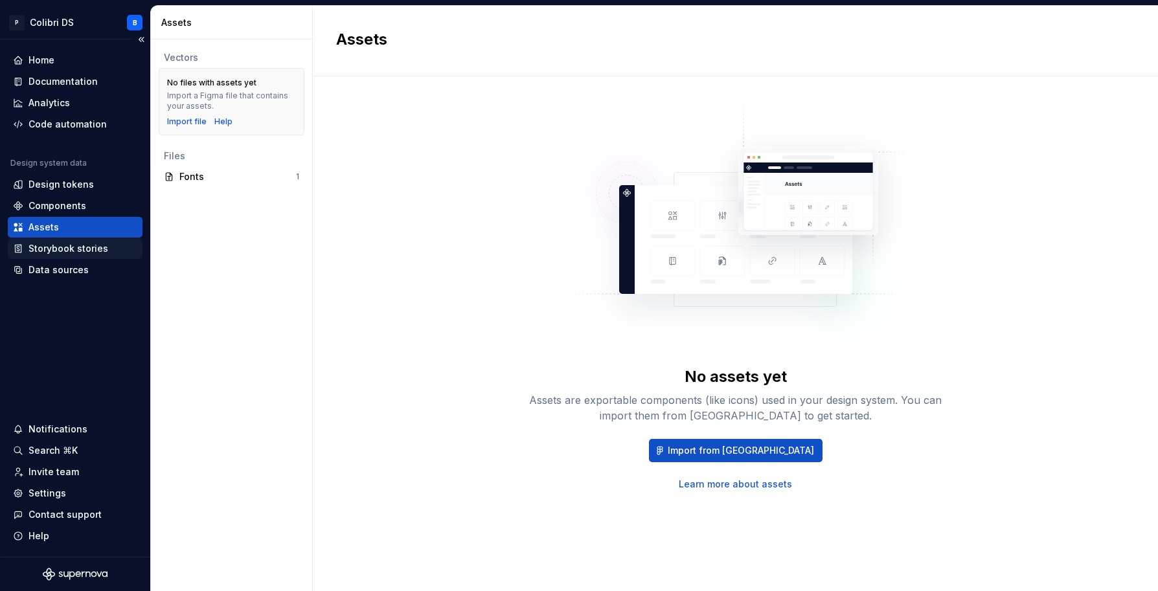
click at [49, 247] on div "Storybook stories" at bounding box center [68, 248] width 80 height 13
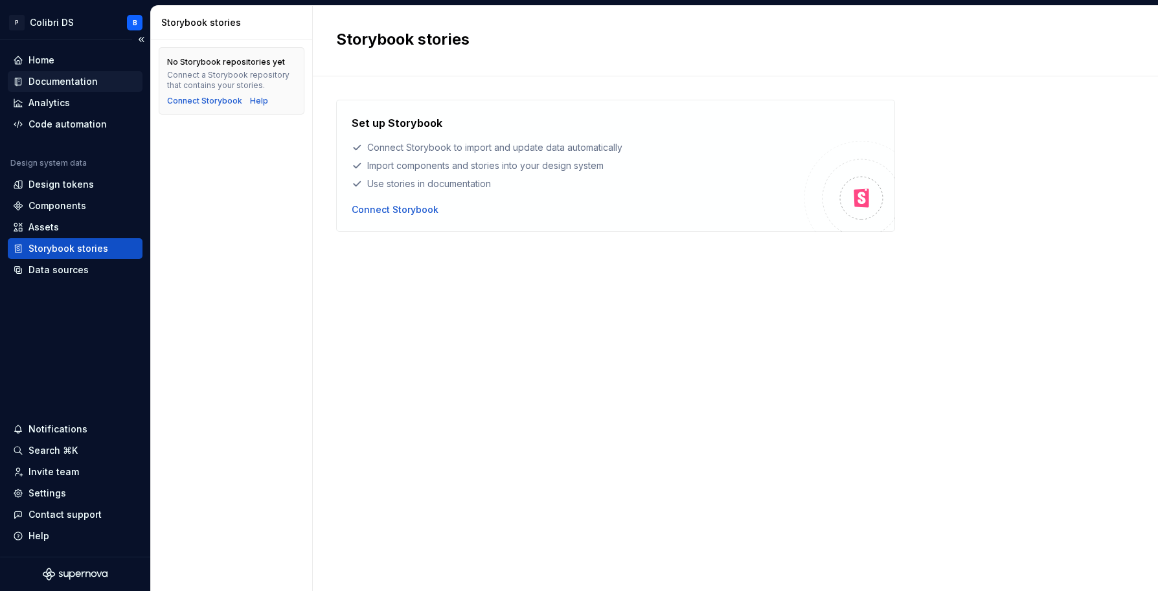
click at [63, 76] on div "Documentation" at bounding box center [62, 81] width 69 height 13
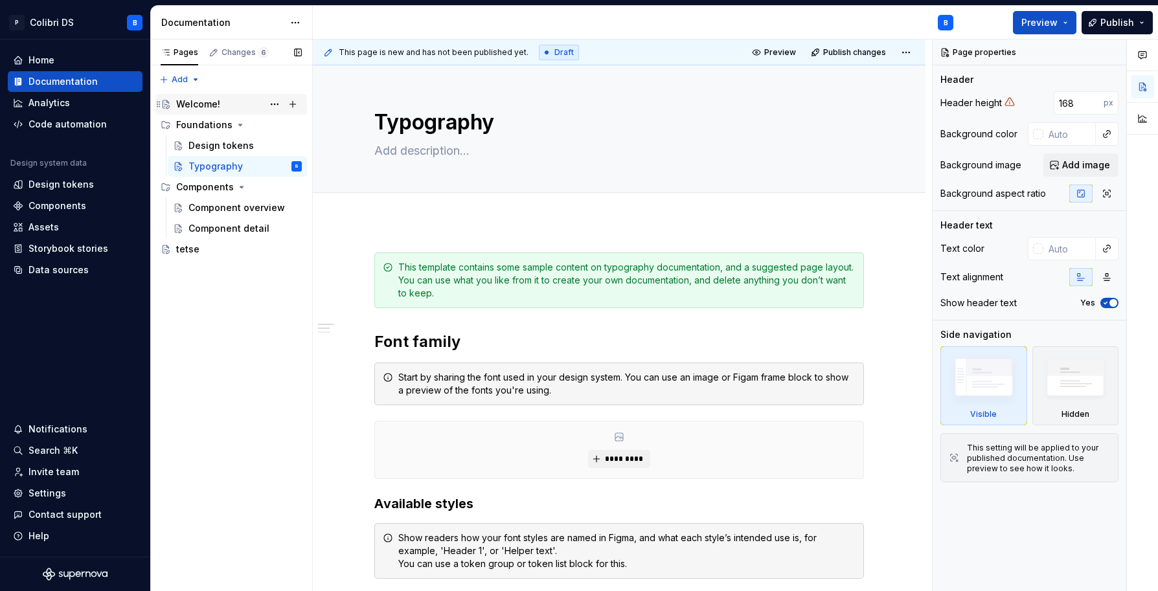
click at [191, 110] on div "Welcome!" at bounding box center [198, 104] width 44 height 13
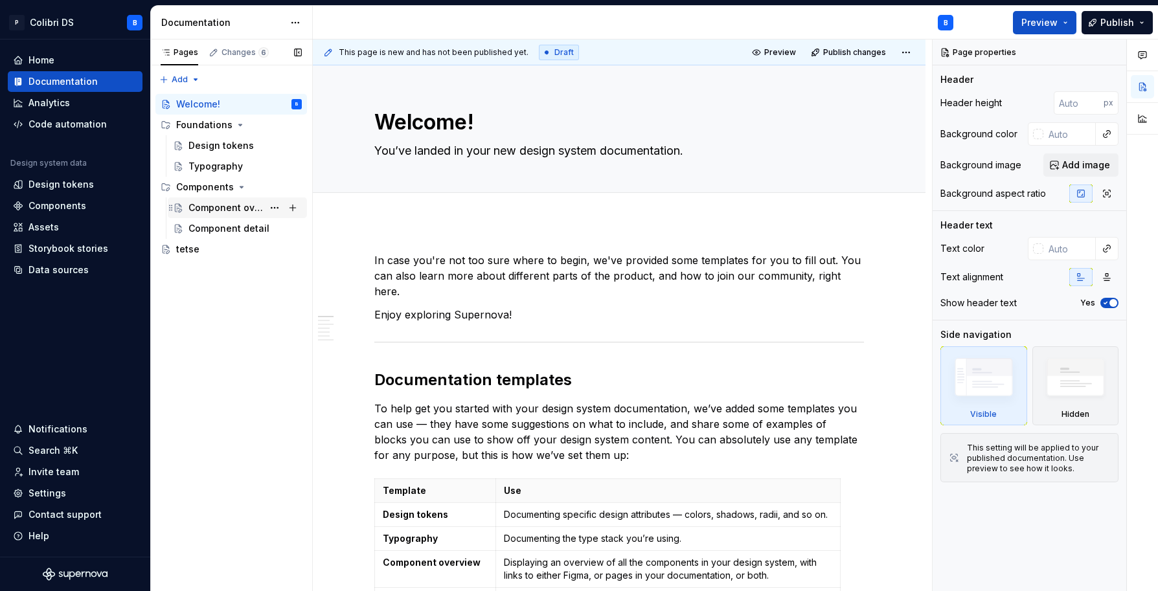
click at [223, 201] on div "Component overview" at bounding box center [225, 207] width 74 height 13
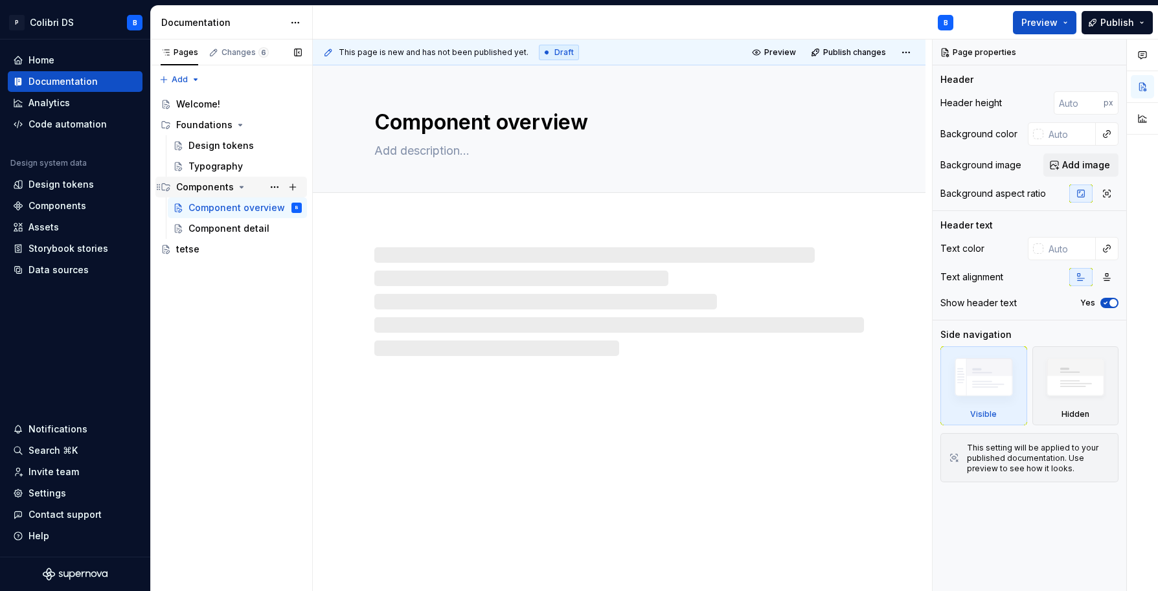
click at [219, 192] on div "Components" at bounding box center [205, 187] width 58 height 13
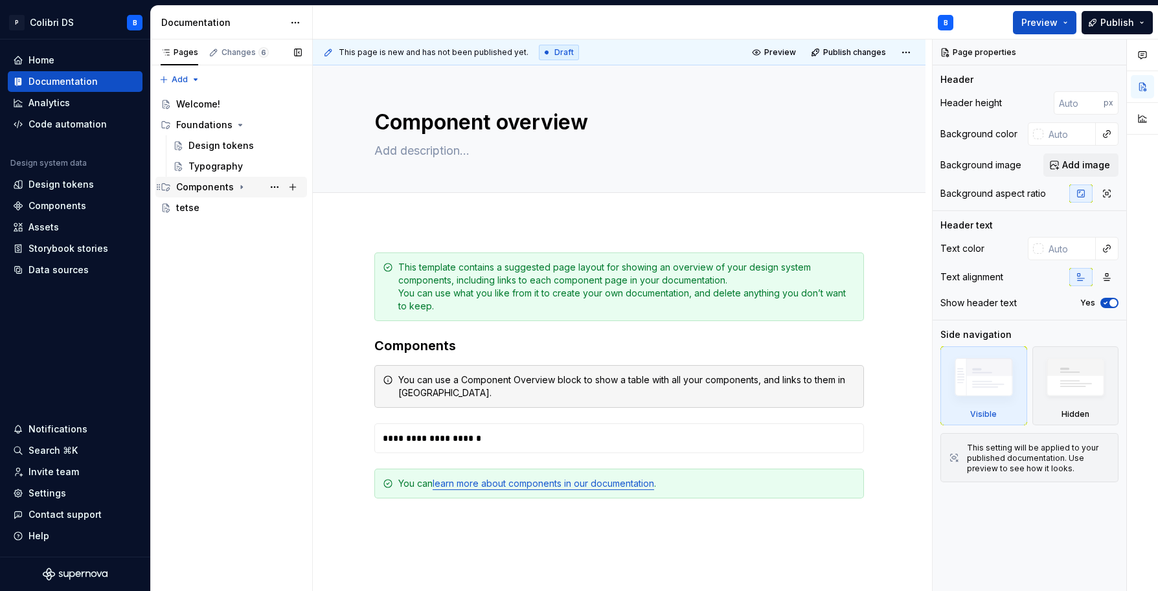
click at [219, 192] on div "Components" at bounding box center [205, 187] width 58 height 13
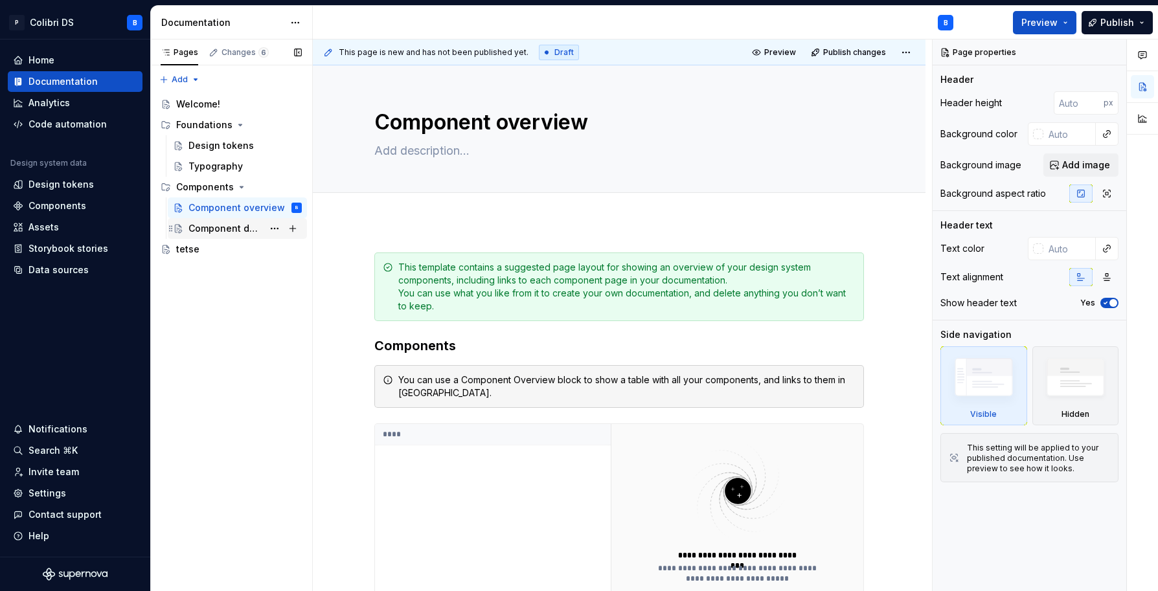
click at [218, 224] on div "Component detail" at bounding box center [225, 228] width 74 height 13
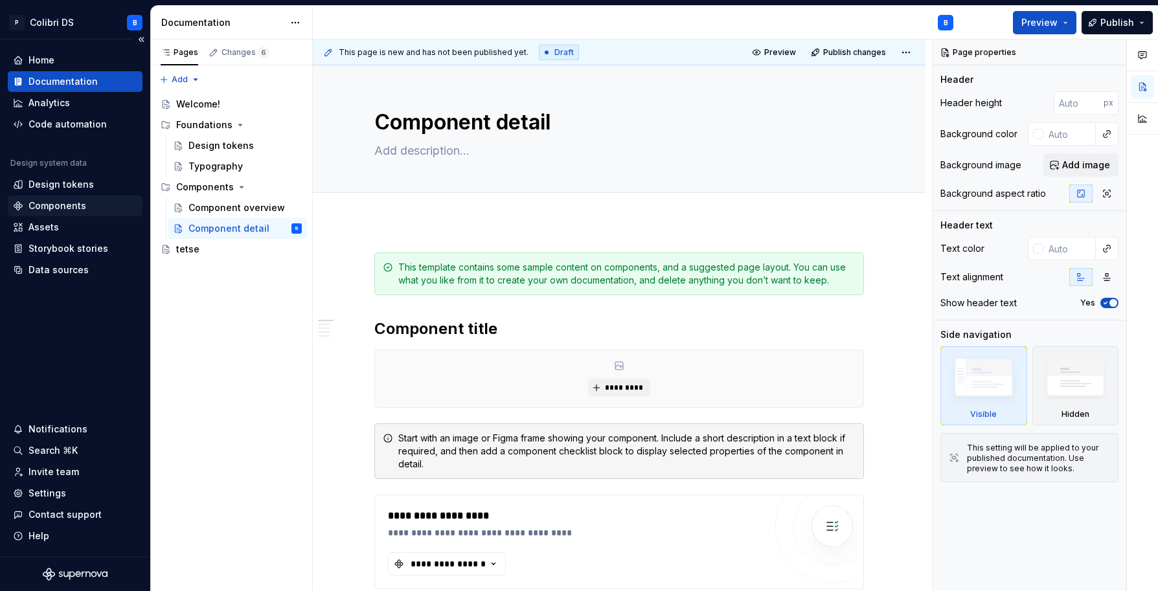
click at [78, 208] on div "Components" at bounding box center [57, 205] width 58 height 13
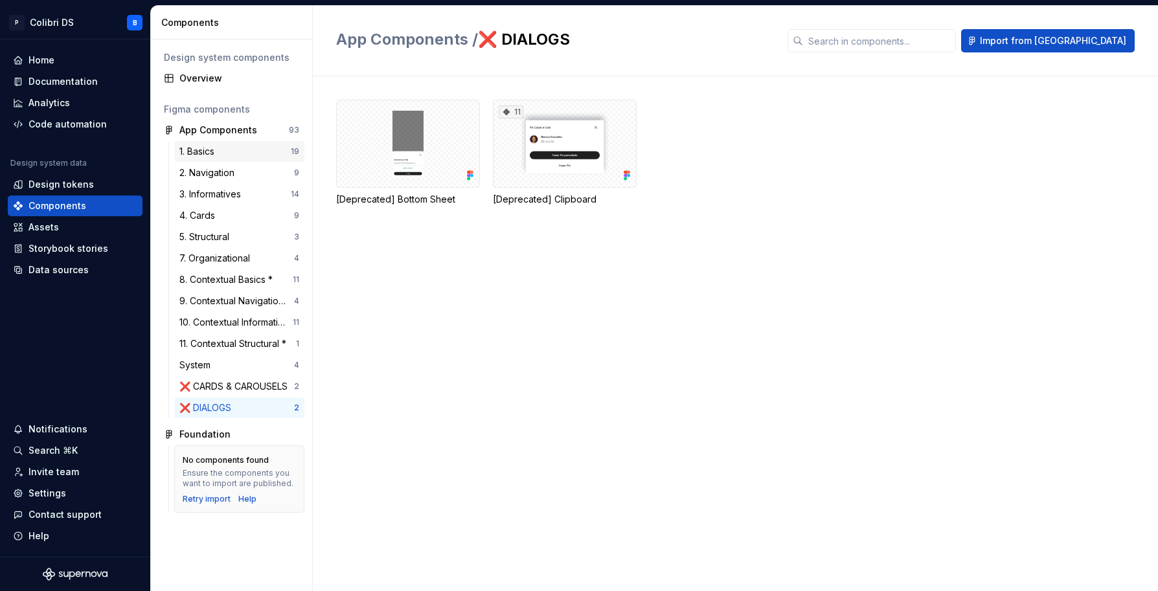
click at [226, 155] on div "1. Basics" at bounding box center [234, 151] width 111 height 13
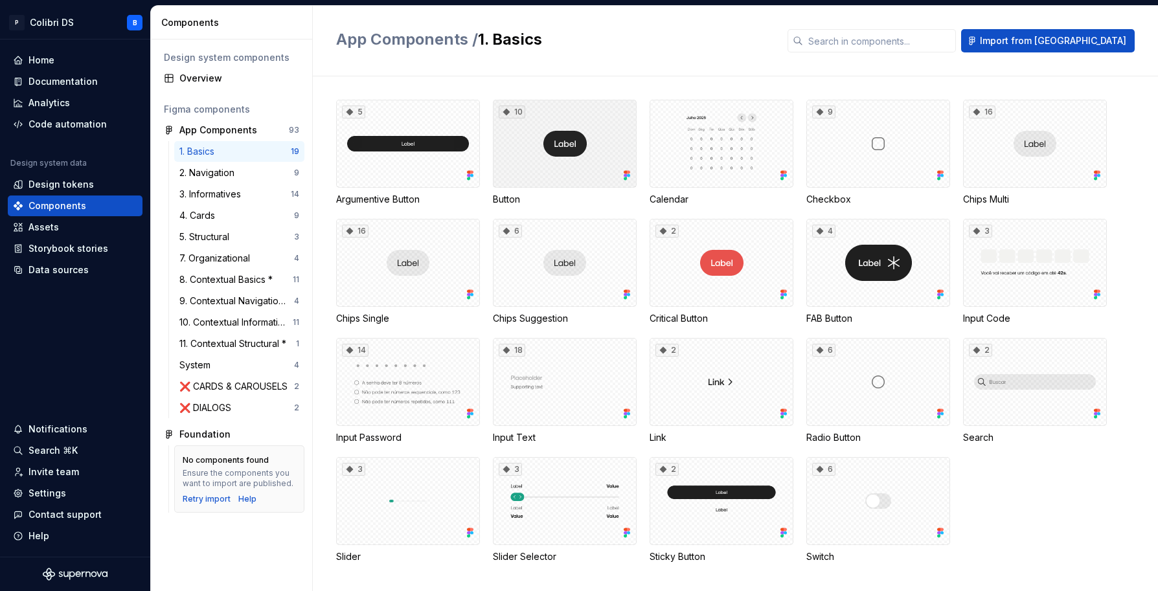
click at [519, 151] on div "10" at bounding box center [565, 144] width 144 height 88
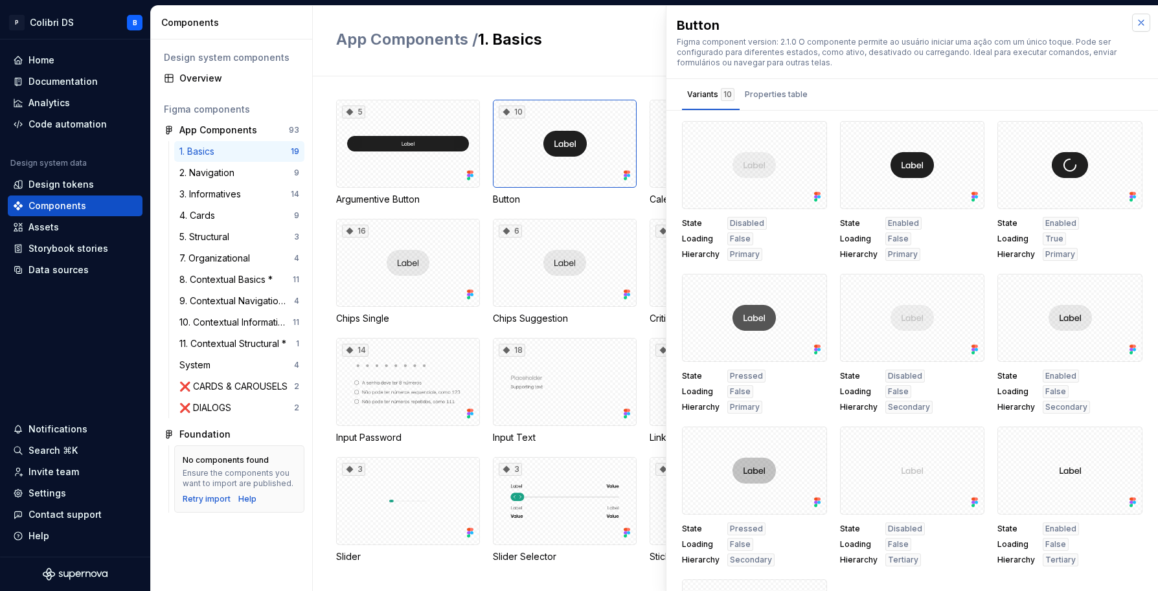
click at [1132, 21] on button "button" at bounding box center [1141, 23] width 18 height 18
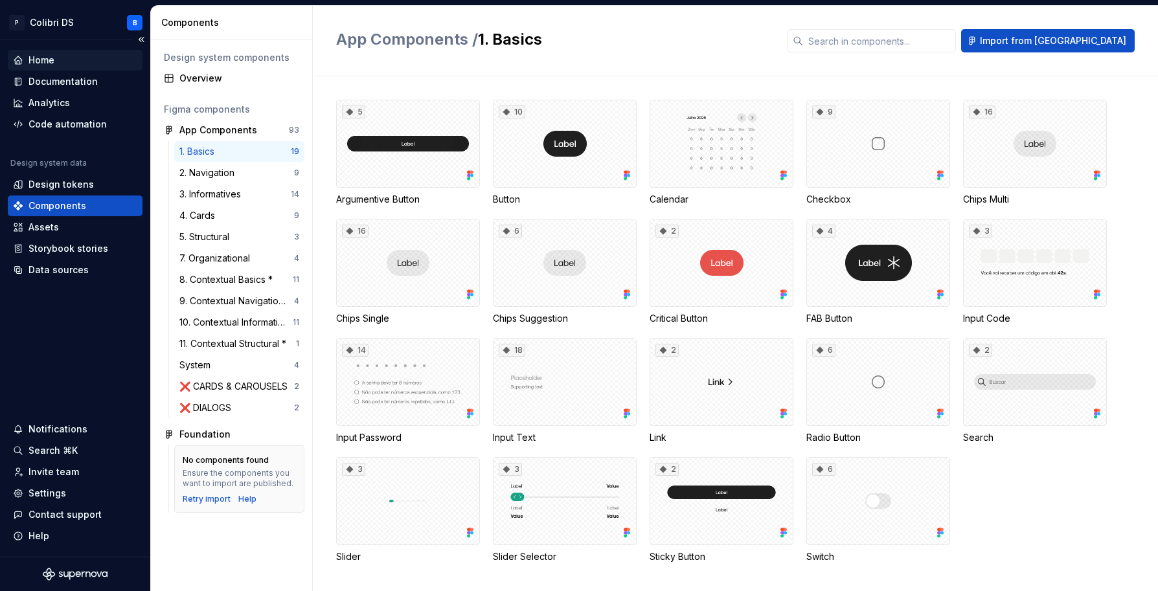
click at [46, 59] on div "Home" at bounding box center [41, 60] width 26 height 13
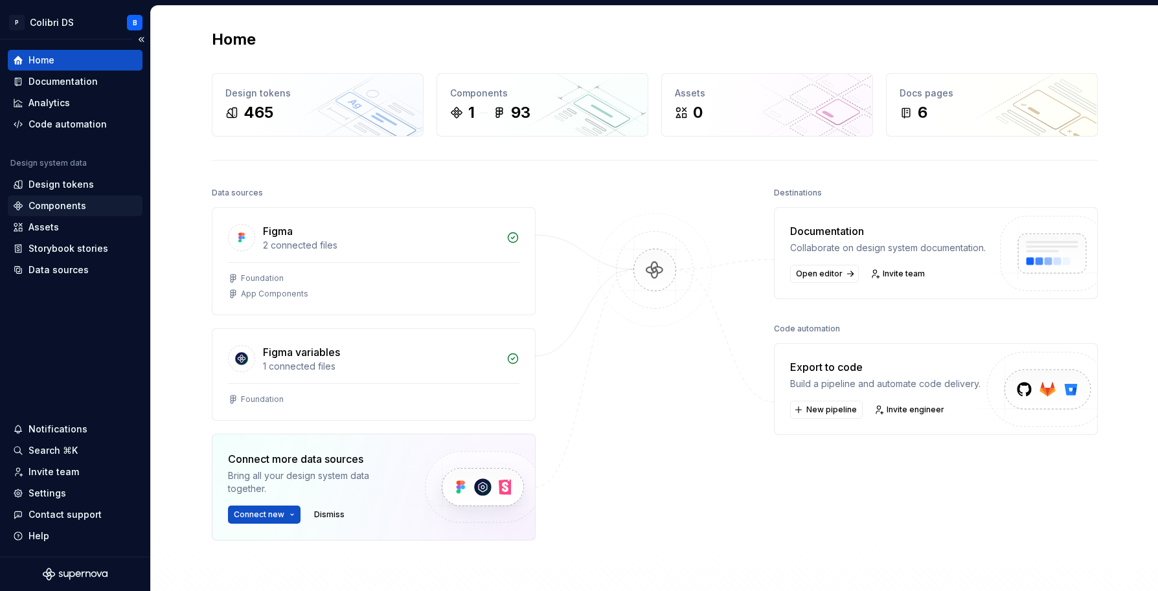
click at [54, 205] on div "Components" at bounding box center [57, 205] width 58 height 13
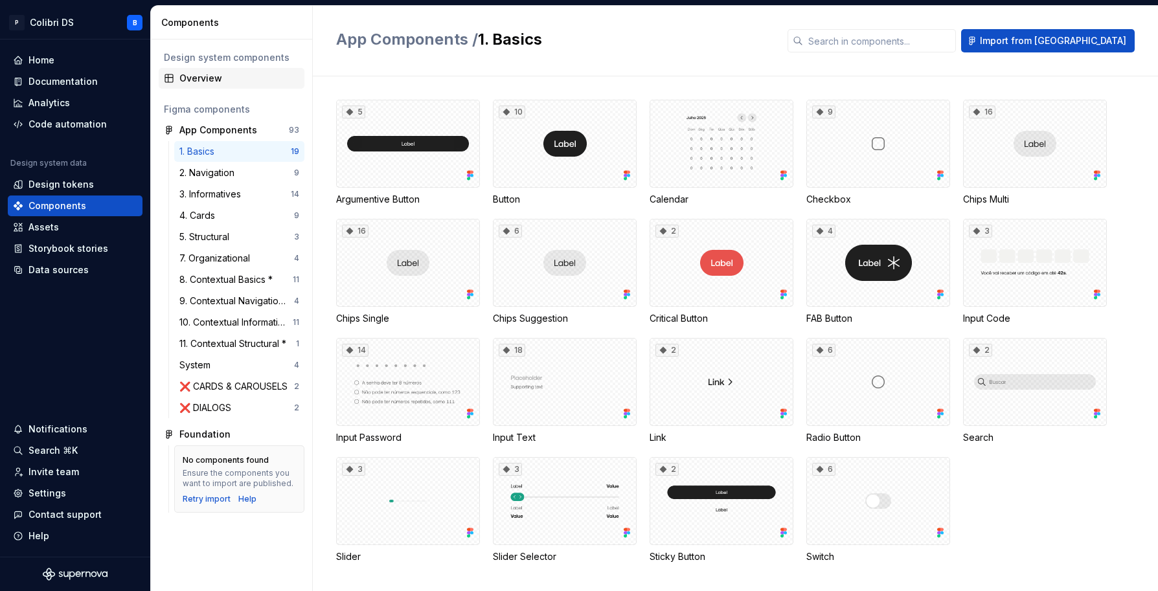
click at [212, 80] on div "Overview" at bounding box center [239, 78] width 120 height 13
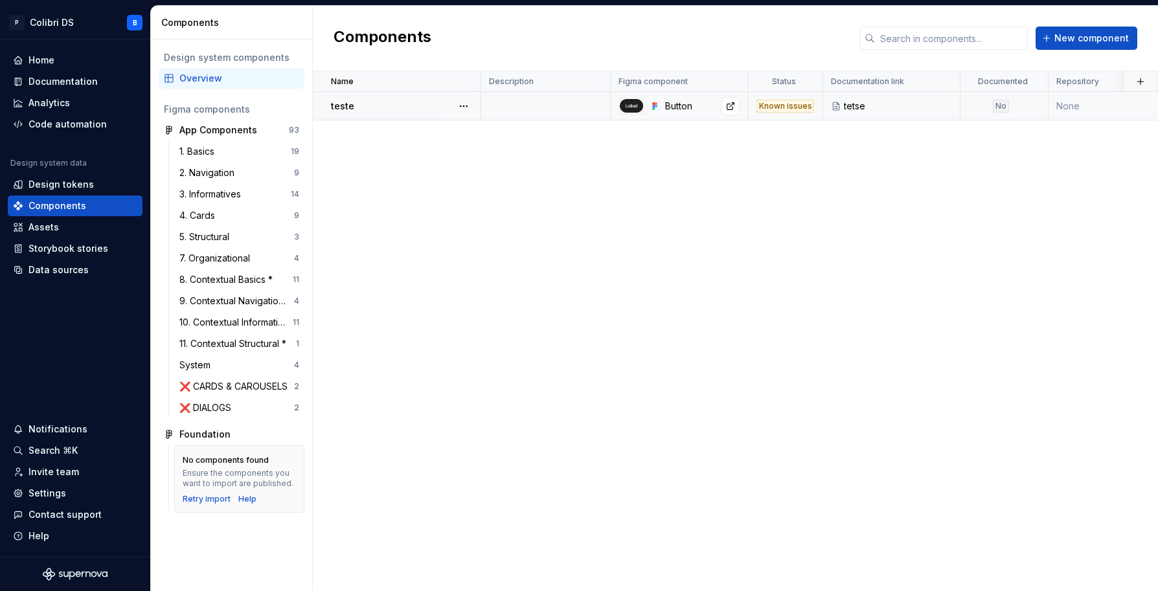
click at [689, 103] on div "Button" at bounding box center [702, 106] width 74 height 13
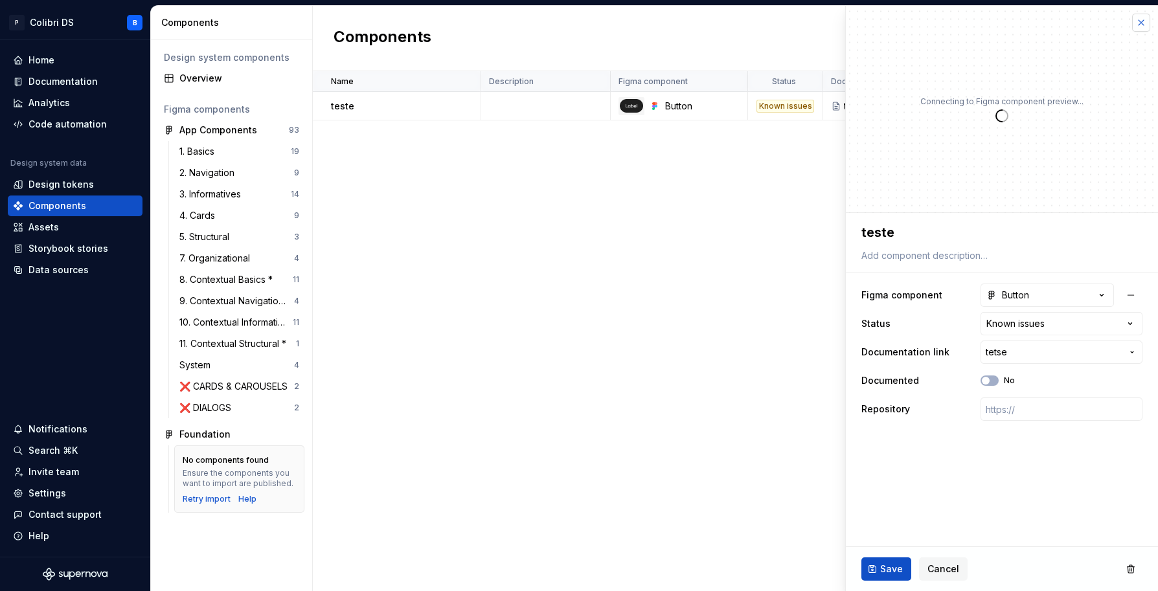
click at [1136, 21] on button "button" at bounding box center [1141, 23] width 18 height 18
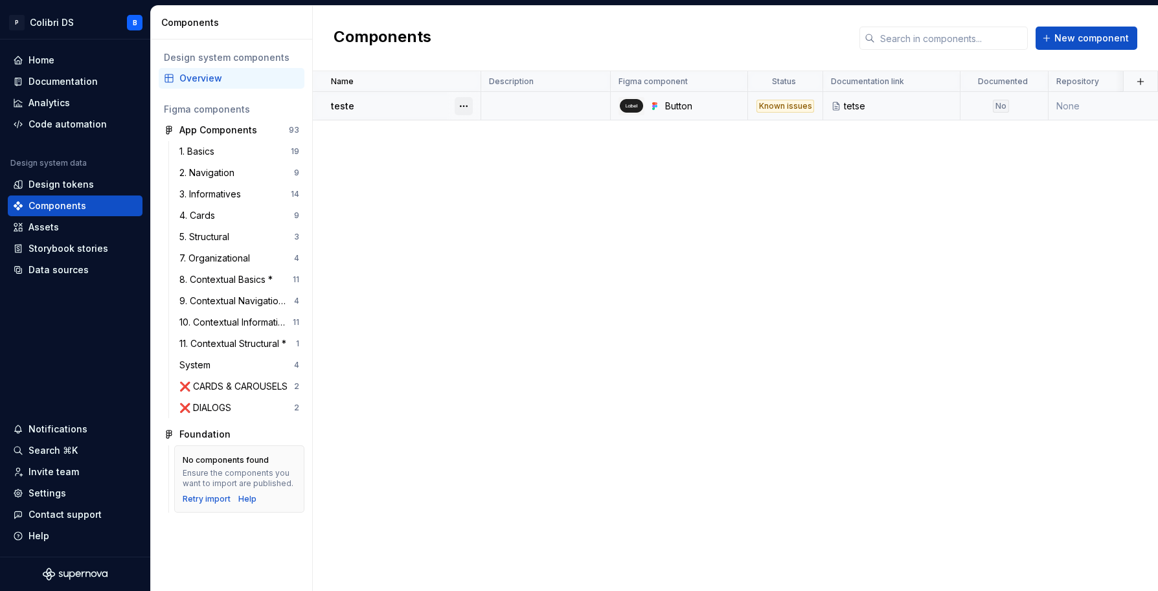
click at [465, 108] on button "button" at bounding box center [463, 106] width 18 height 18
click at [777, 106] on div "Known issues" at bounding box center [785, 106] width 58 height 13
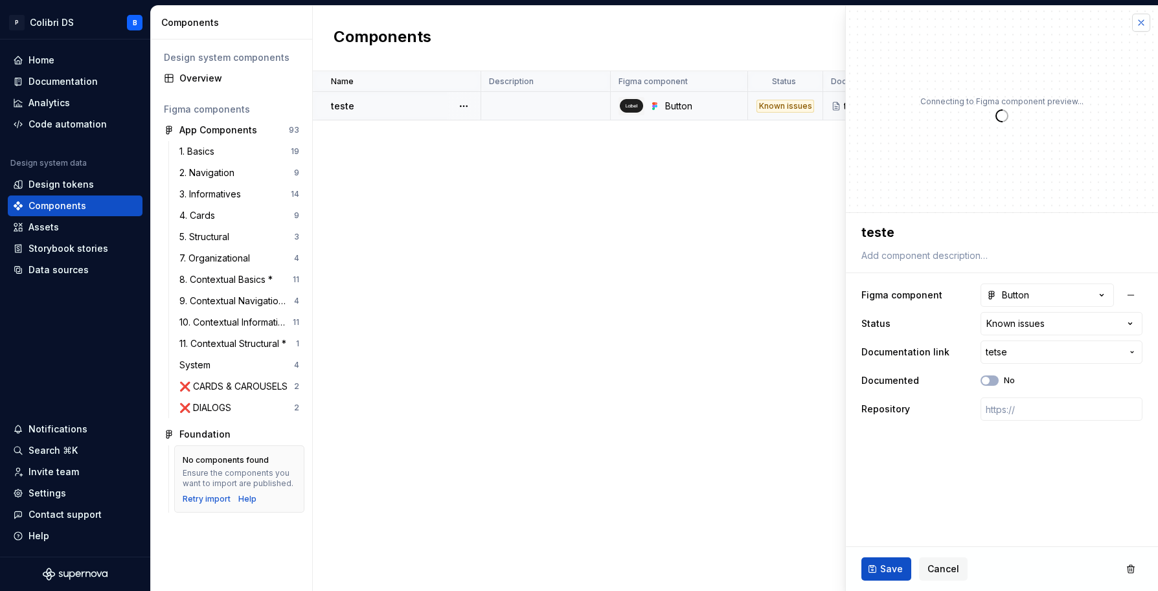
click at [1141, 21] on button "button" at bounding box center [1141, 23] width 18 height 18
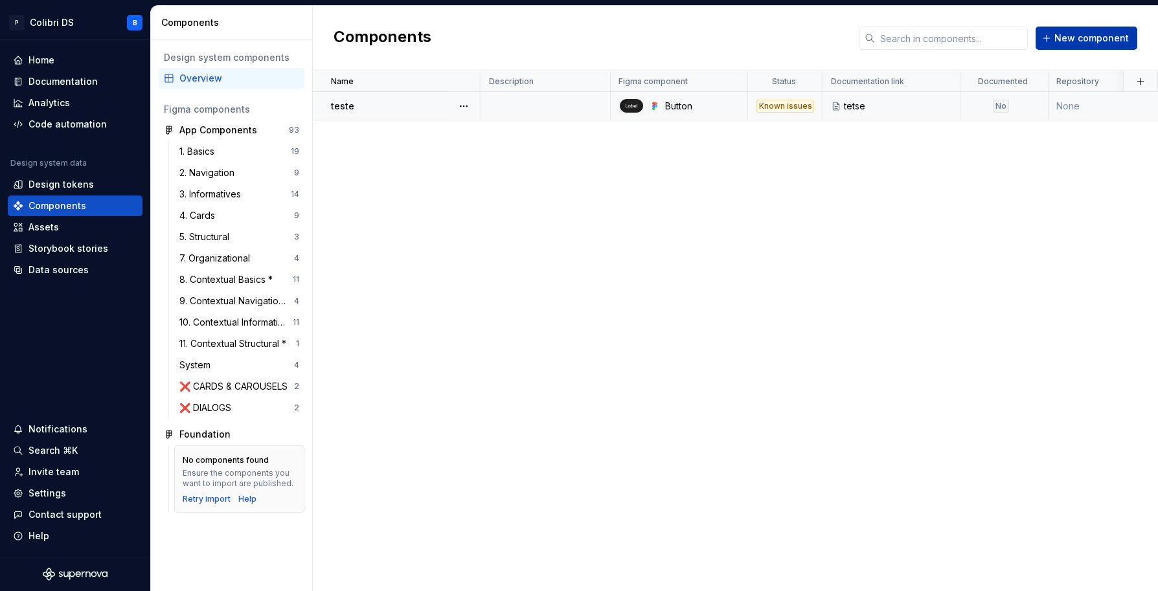
click at [1066, 28] on button "New component" at bounding box center [1086, 38] width 102 height 23
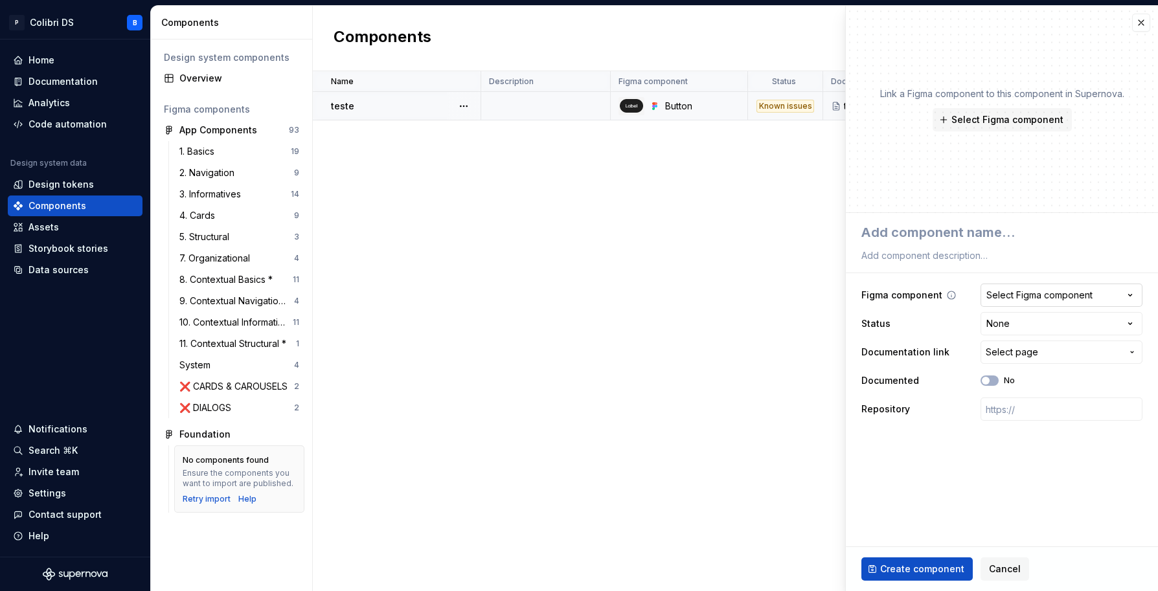
click at [1043, 300] on div "Select Figma component" at bounding box center [1039, 295] width 106 height 13
click at [966, 284] on html "**********" at bounding box center [579, 295] width 1158 height 591
click at [1042, 291] on div "Select Figma component" at bounding box center [1039, 295] width 106 height 13
click at [956, 295] on html "**********" at bounding box center [579, 295] width 1158 height 591
click at [1138, 21] on button "button" at bounding box center [1141, 23] width 18 height 18
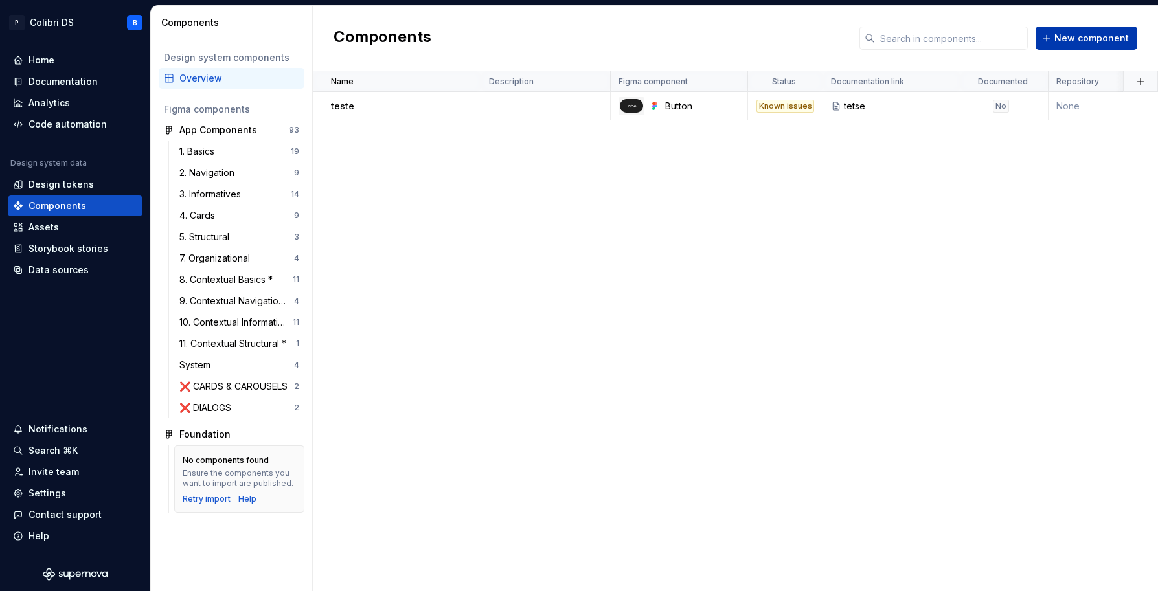
click at [1099, 35] on span "New component" at bounding box center [1091, 38] width 74 height 13
type textarea "*"
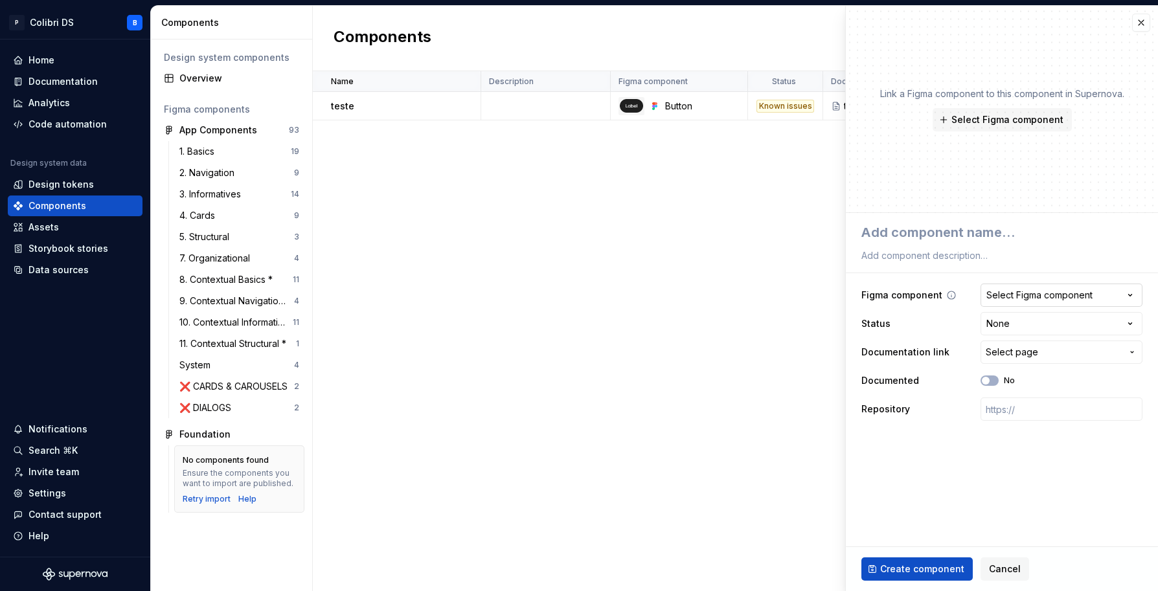
click at [1038, 301] on div "Select Figma component" at bounding box center [1039, 295] width 106 height 13
click at [1035, 280] on html "**********" at bounding box center [579, 295] width 1158 height 591
click at [1035, 322] on html "**********" at bounding box center [579, 295] width 1158 height 591
click at [917, 350] on html "**********" at bounding box center [579, 295] width 1158 height 591
click at [1002, 327] on html "**********" at bounding box center [579, 295] width 1158 height 591
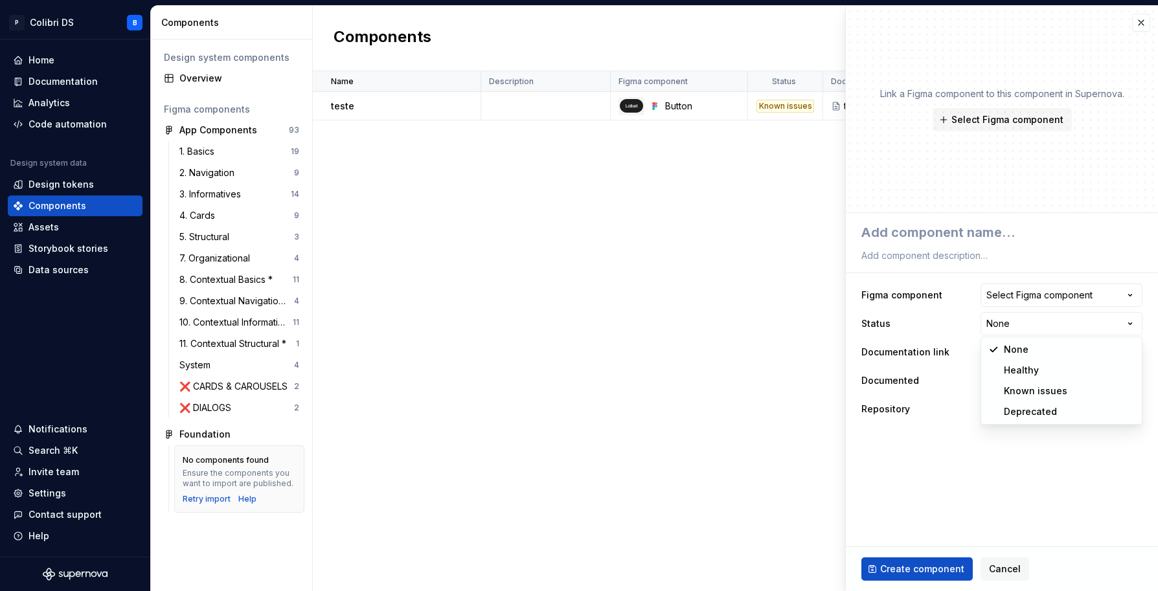
click at [923, 350] on html "**********" at bounding box center [579, 295] width 1158 height 591
click at [1140, 22] on button "button" at bounding box center [1141, 23] width 18 height 18
